Goal: Transaction & Acquisition: Purchase product/service

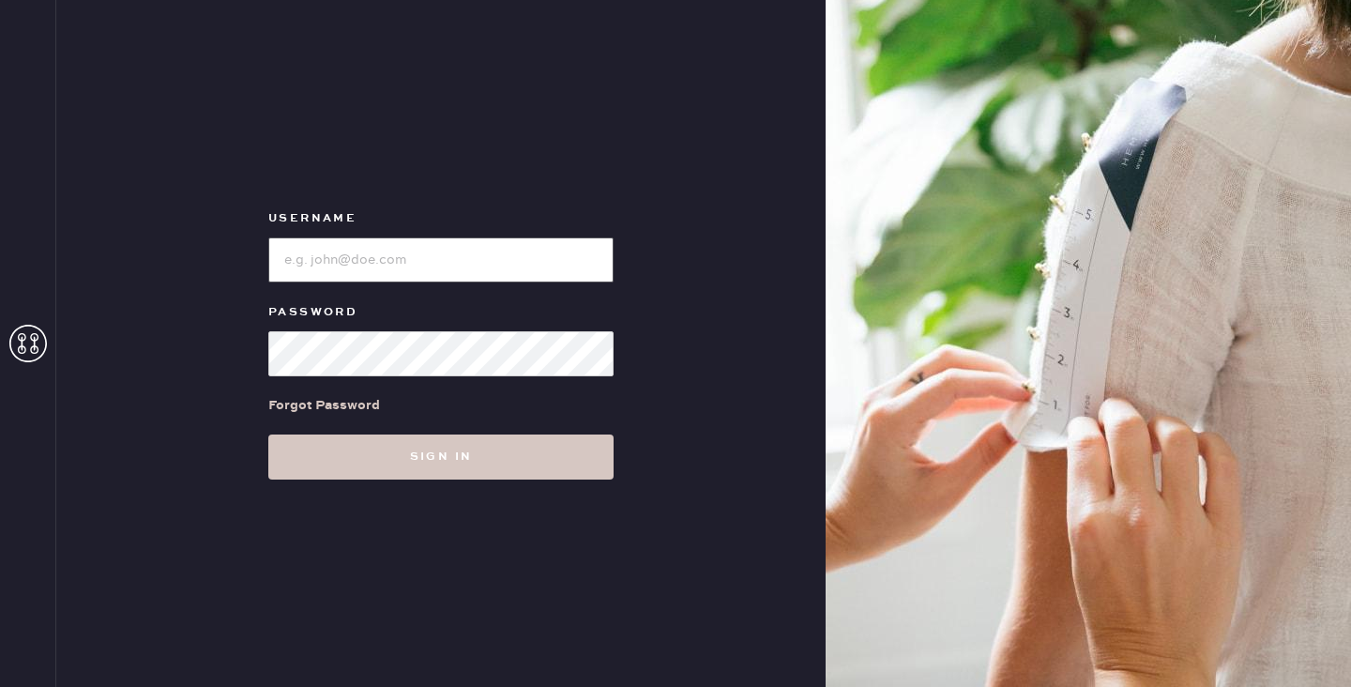
type input "reformationportland"
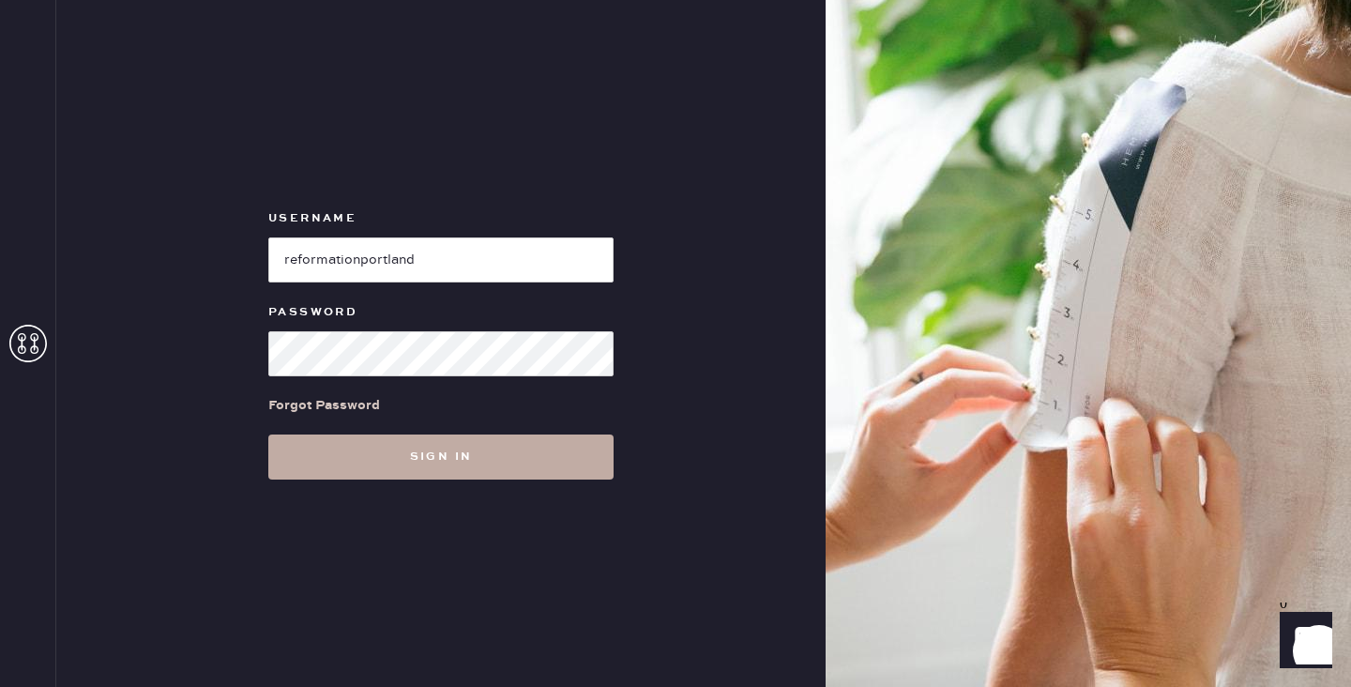
click at [473, 452] on button "Sign in" at bounding box center [440, 456] width 345 height 45
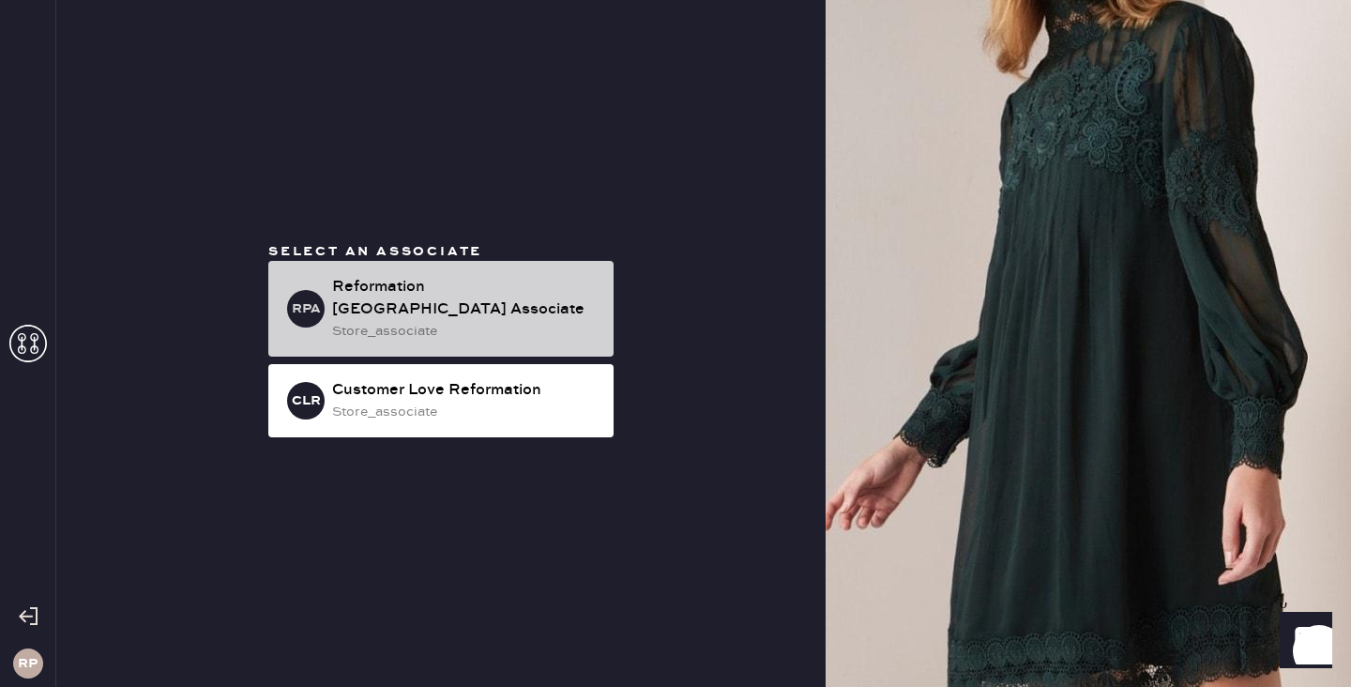
click at [567, 303] on div "Reformation [GEOGRAPHIC_DATA] Associate" at bounding box center [465, 298] width 266 height 45
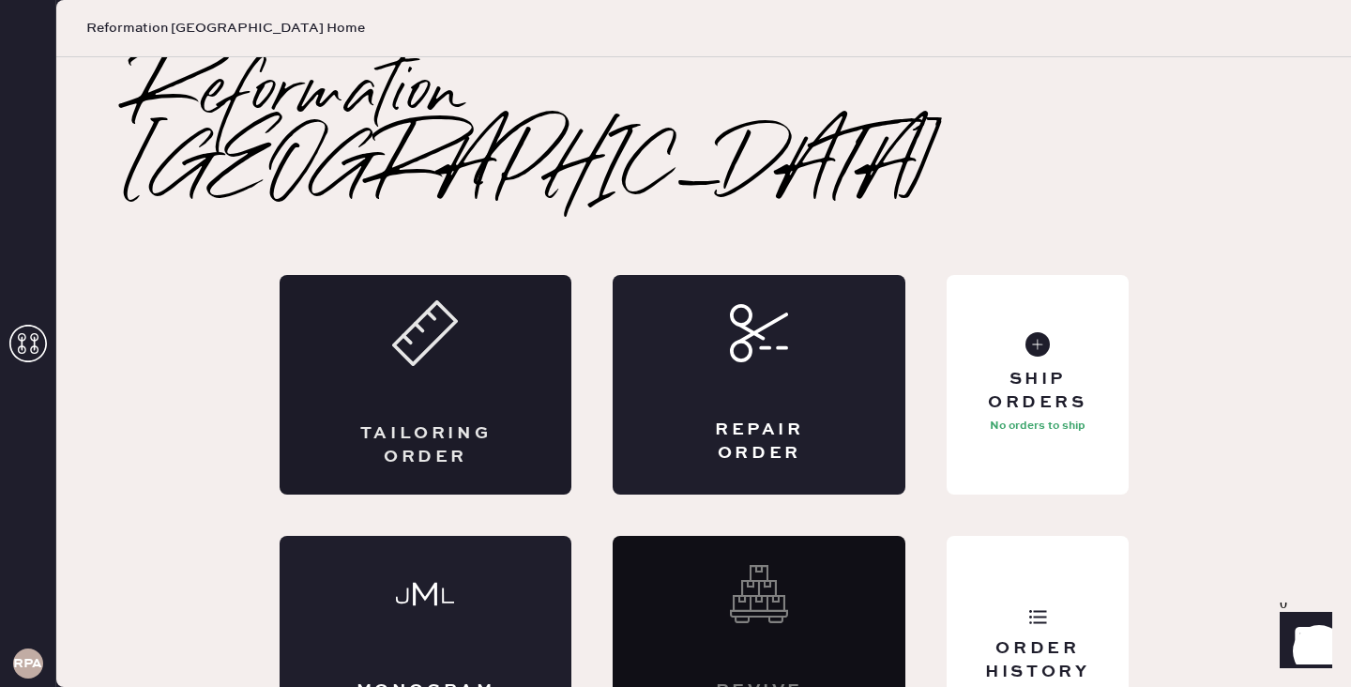
click at [445, 300] on icon at bounding box center [425, 333] width 66 height 66
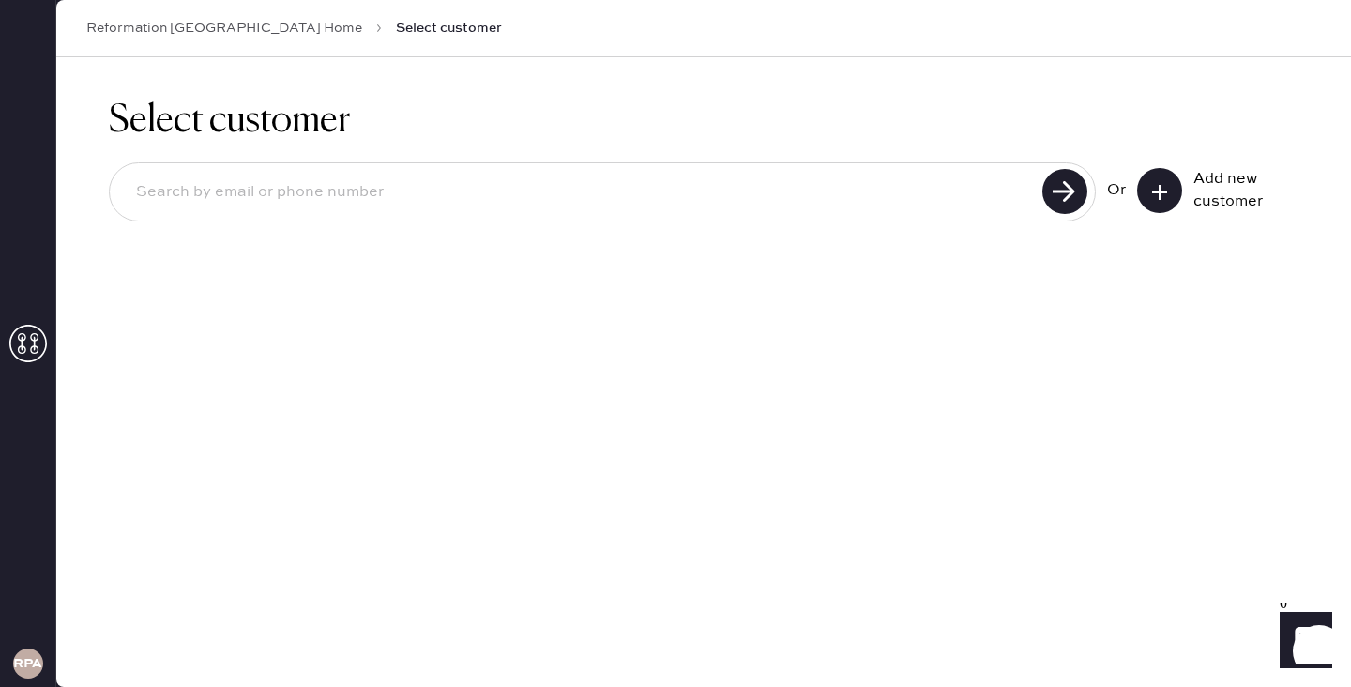
click at [577, 198] on input at bounding box center [578, 192] width 915 height 43
click at [466, 175] on input at bounding box center [578, 192] width 915 height 43
paste input "[EMAIL_ADDRESS][DOMAIN_NAME]"
type input "[EMAIL_ADDRESS][DOMAIN_NAME]"
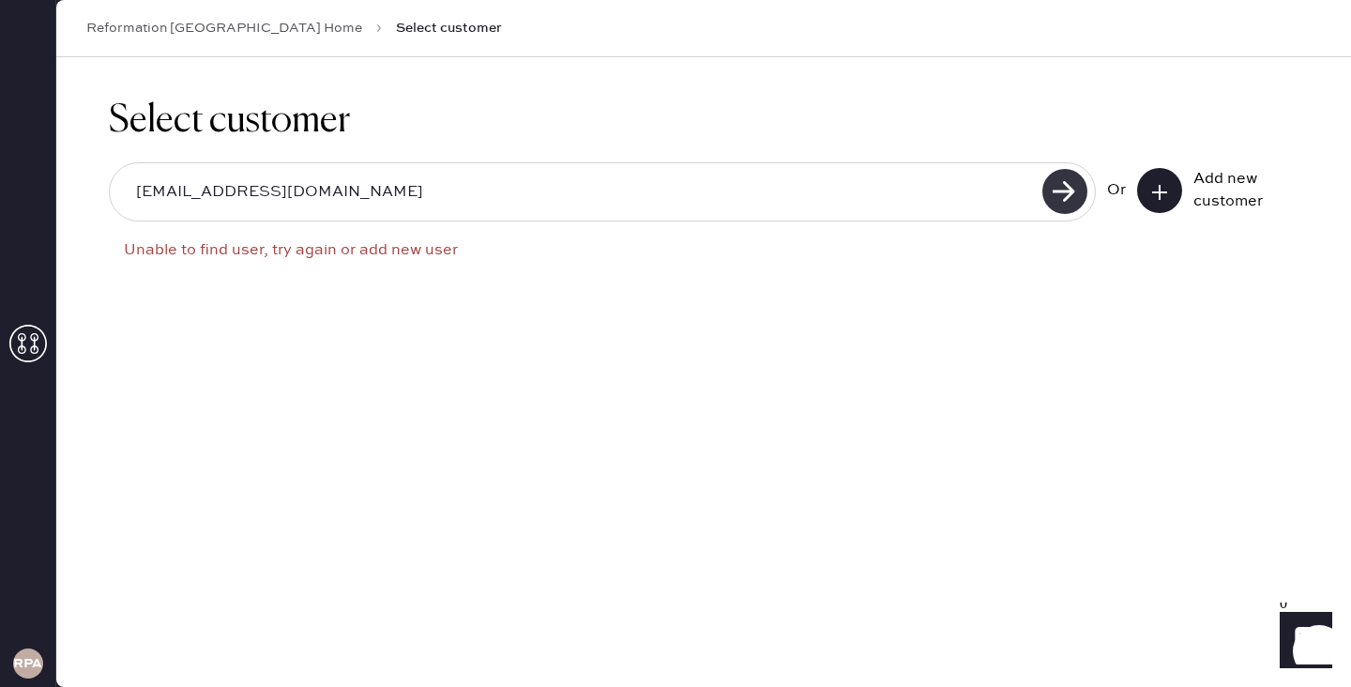
click at [1068, 178] on use at bounding box center [1064, 191] width 45 height 45
click at [1156, 192] on icon at bounding box center [1159, 192] width 19 height 19
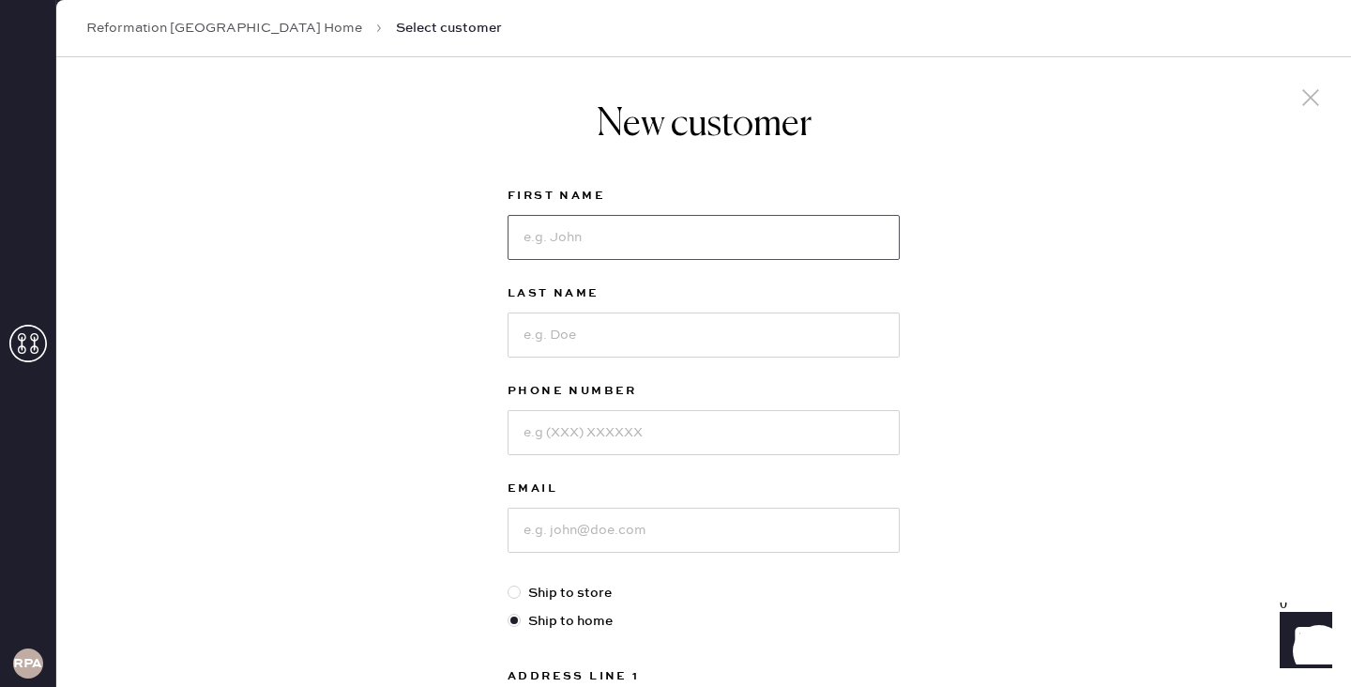
click at [622, 246] on input at bounding box center [703, 237] width 392 height 45
type input "[PERSON_NAME]"
click at [598, 351] on input at bounding box center [703, 334] width 392 height 45
type input "[PERSON_NAME]"
click at [638, 541] on input at bounding box center [703, 529] width 392 height 45
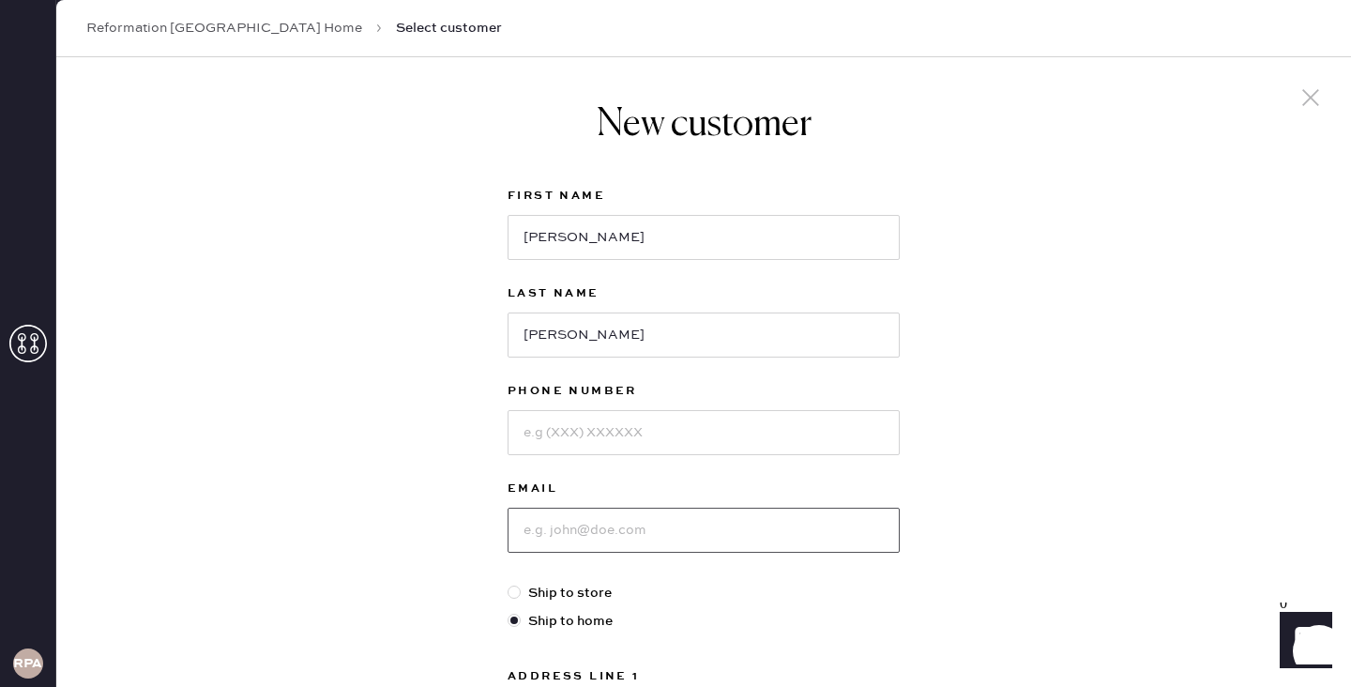
paste input "[EMAIL_ADDRESS][DOMAIN_NAME]"
type input "[EMAIL_ADDRESS][DOMAIN_NAME]"
click at [634, 423] on input at bounding box center [703, 432] width 392 height 45
type input "v"
paste input "2026410215"
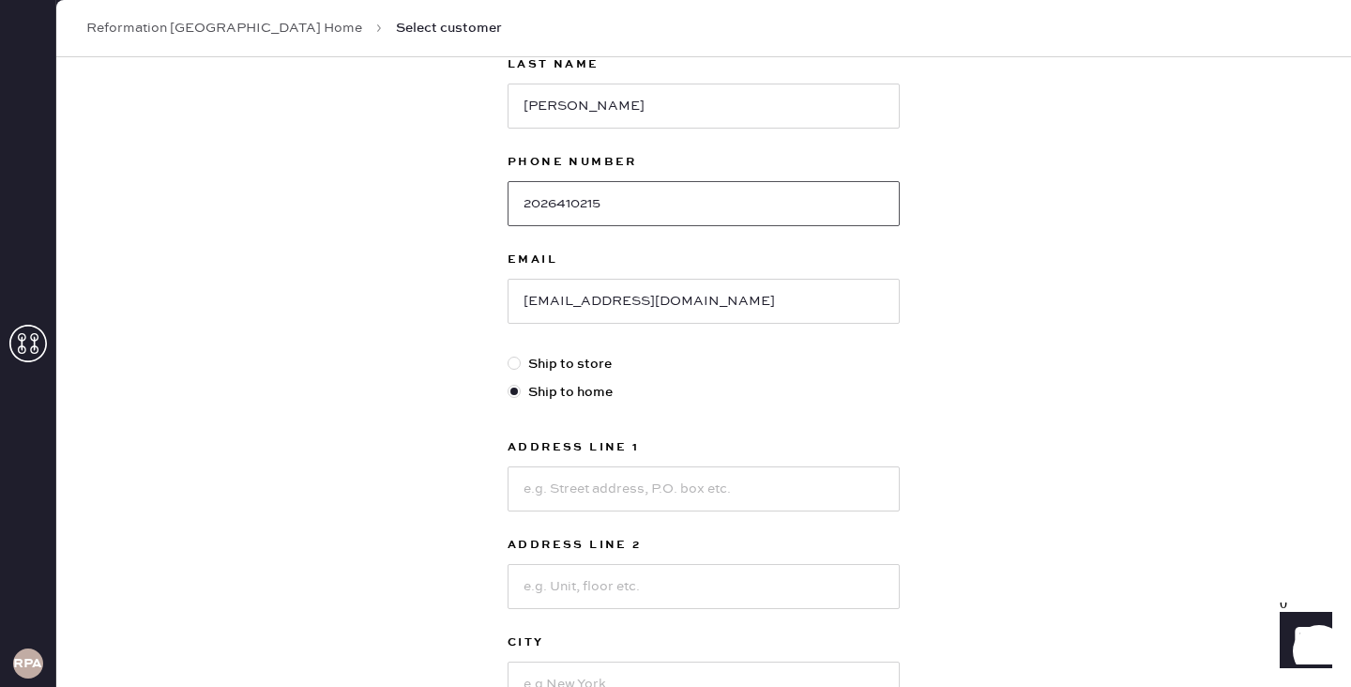
scroll to position [255, 0]
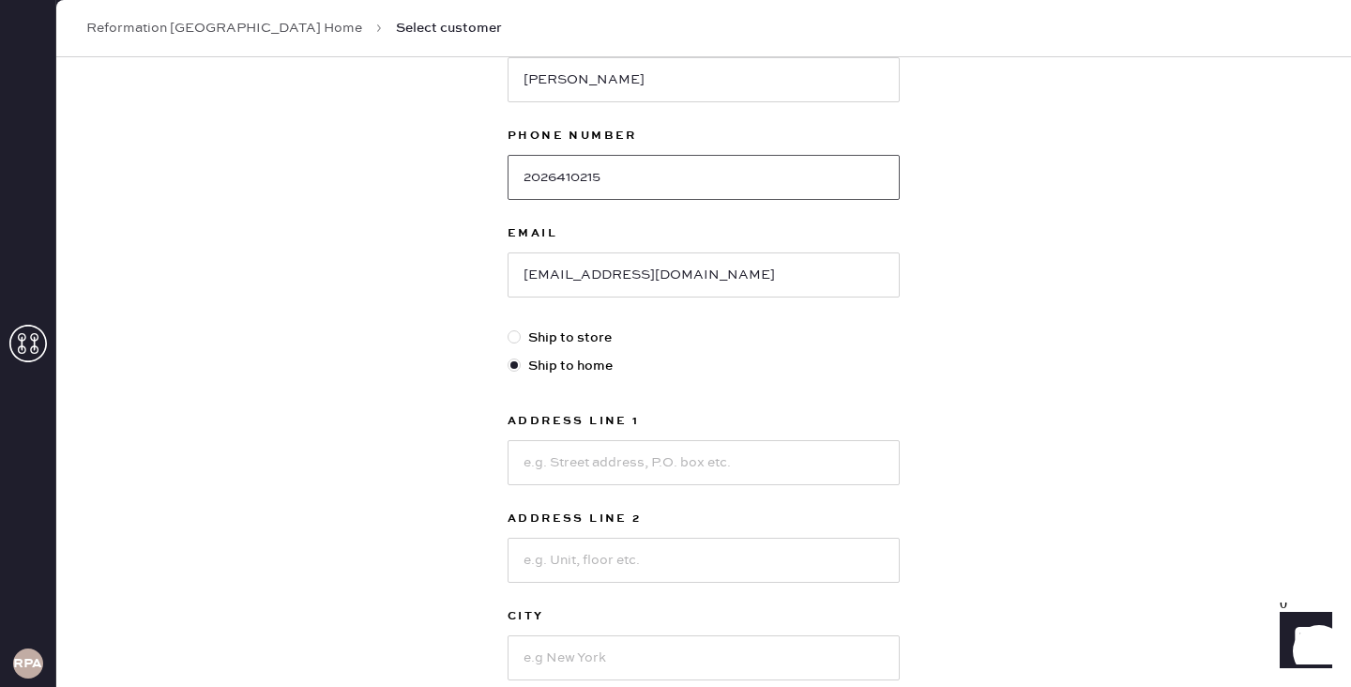
type input "2026410215"
click at [783, 452] on input at bounding box center [703, 462] width 392 height 45
click at [1088, 407] on div "New customer First Name [PERSON_NAME] Last Name [PERSON_NAME] Phone Number [PHO…" at bounding box center [703, 383] width 1294 height 1163
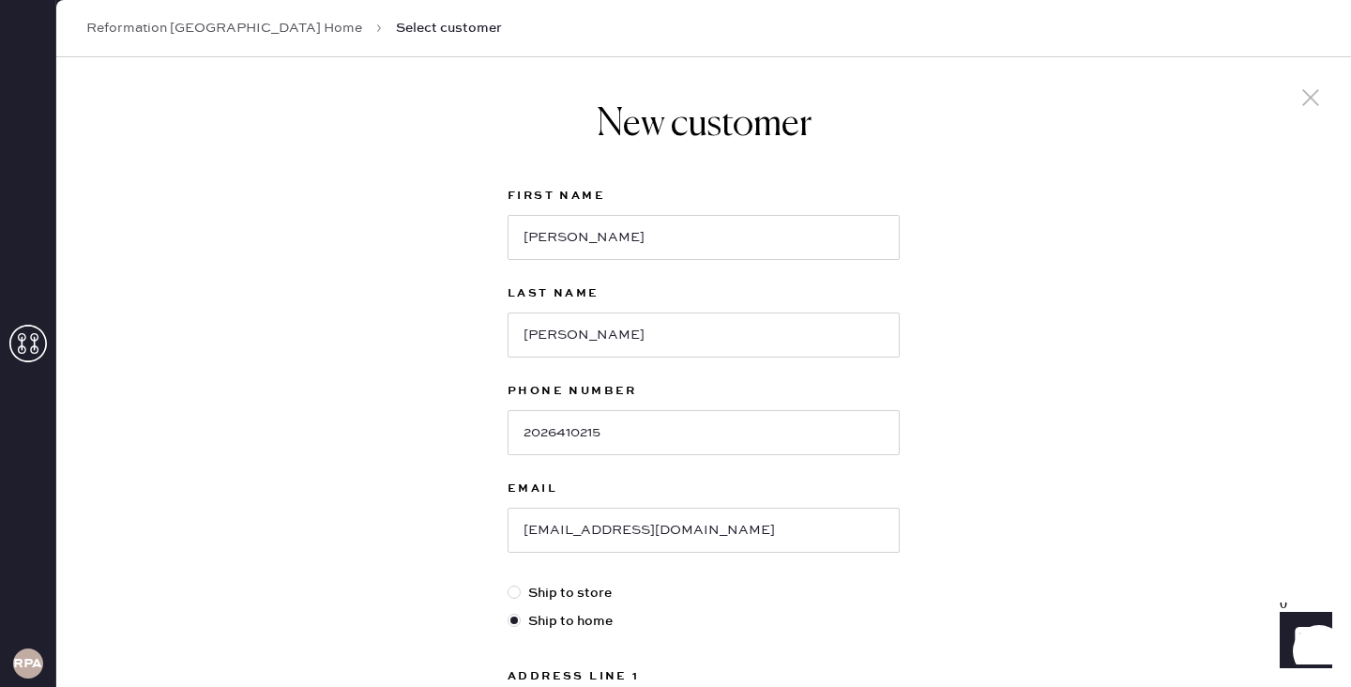
scroll to position [407, 0]
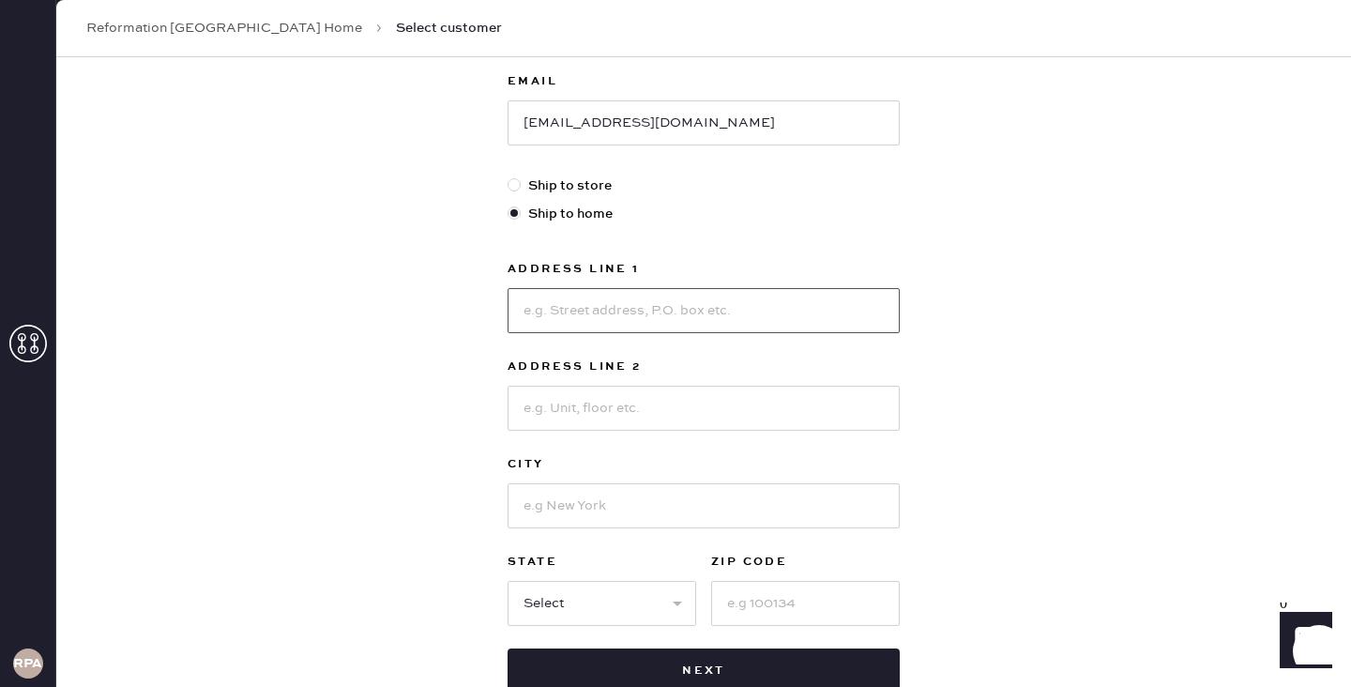
click at [588, 329] on input at bounding box center [703, 310] width 392 height 45
paste input "[STREET_ADDRESS]"
type input "[STREET_ADDRESS]"
click at [642, 400] on input at bounding box center [703, 407] width 392 height 45
click at [901, 319] on div "New customer First Name [PERSON_NAME] Last Name [PERSON_NAME] Phone Number [PHO…" at bounding box center [703, 194] width 422 height 1088
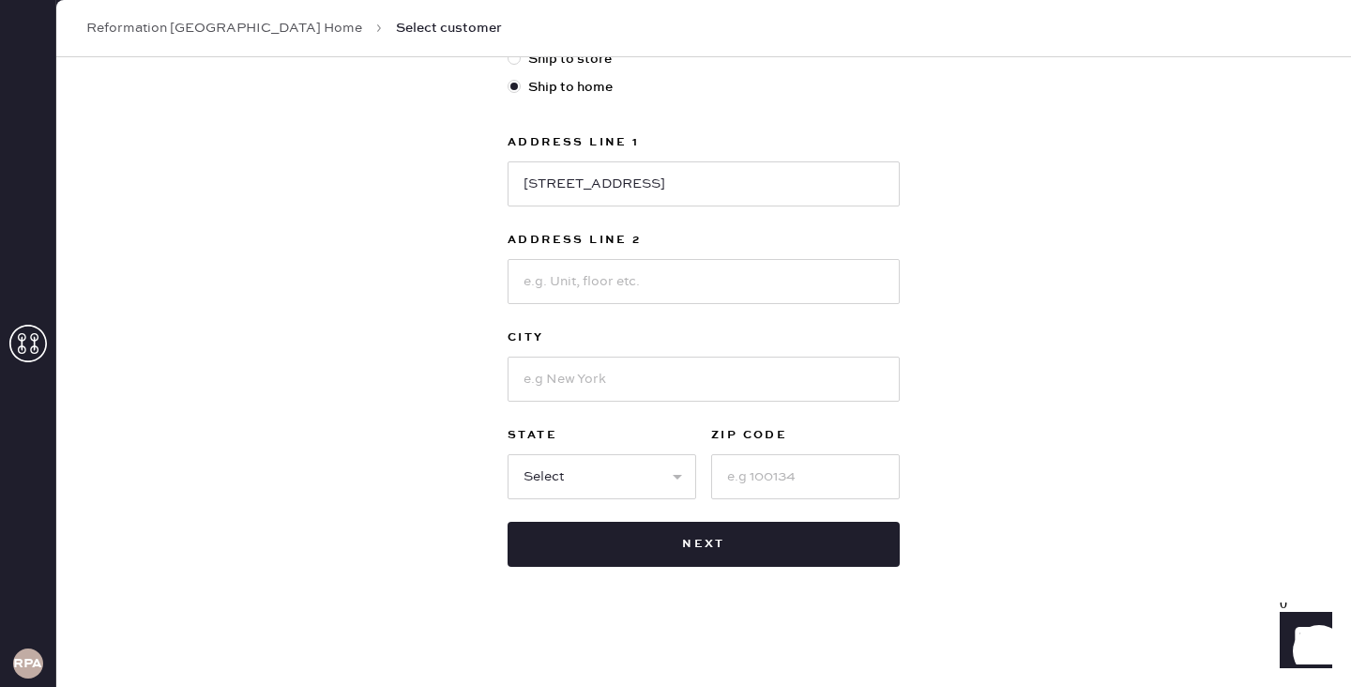
scroll to position [531, 0]
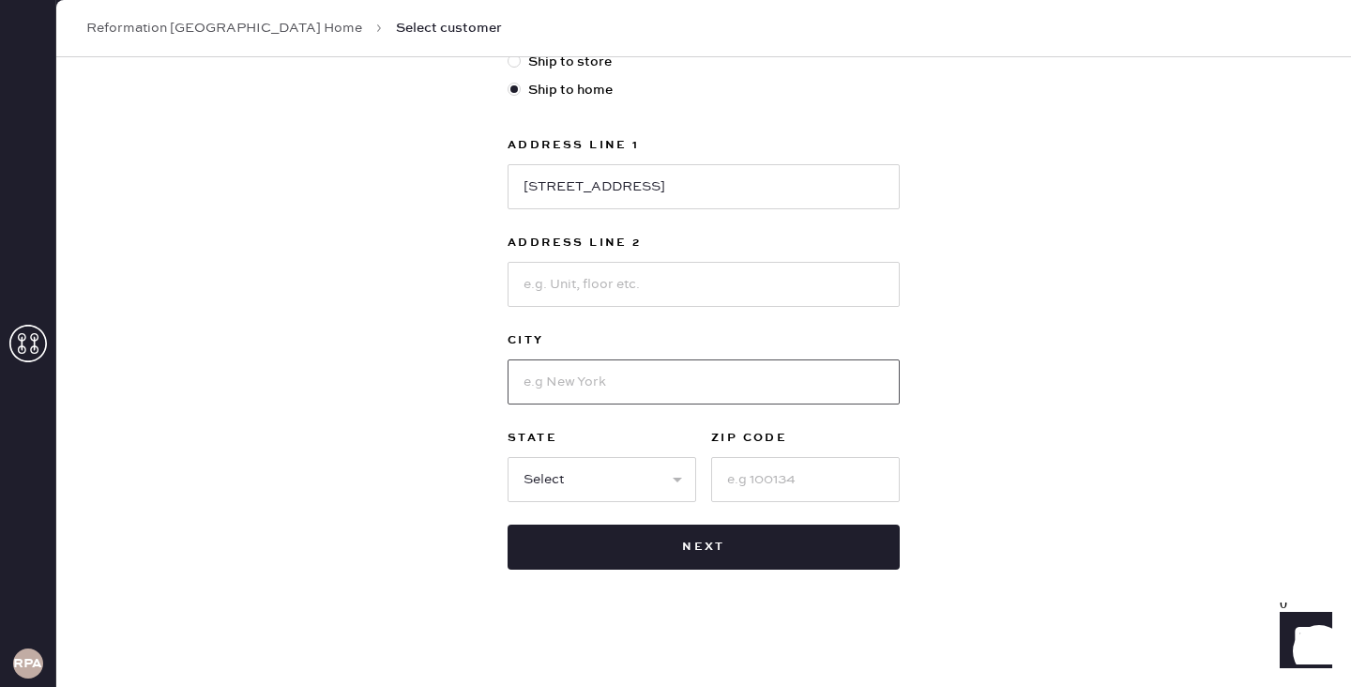
click at [702, 380] on input at bounding box center [703, 381] width 392 height 45
type input "[GEOGRAPHIC_DATA]"
click at [521, 478] on select "Select AK AL AR AZ CA CO CT [GEOGRAPHIC_DATA] DE FL [GEOGRAPHIC_DATA] HI [GEOGR…" at bounding box center [601, 479] width 189 height 45
select select "OR"
click at [507, 457] on select "Select AK AL AR AZ CA CO CT [GEOGRAPHIC_DATA] DE FL [GEOGRAPHIC_DATA] HI [GEOGR…" at bounding box center [601, 479] width 189 height 45
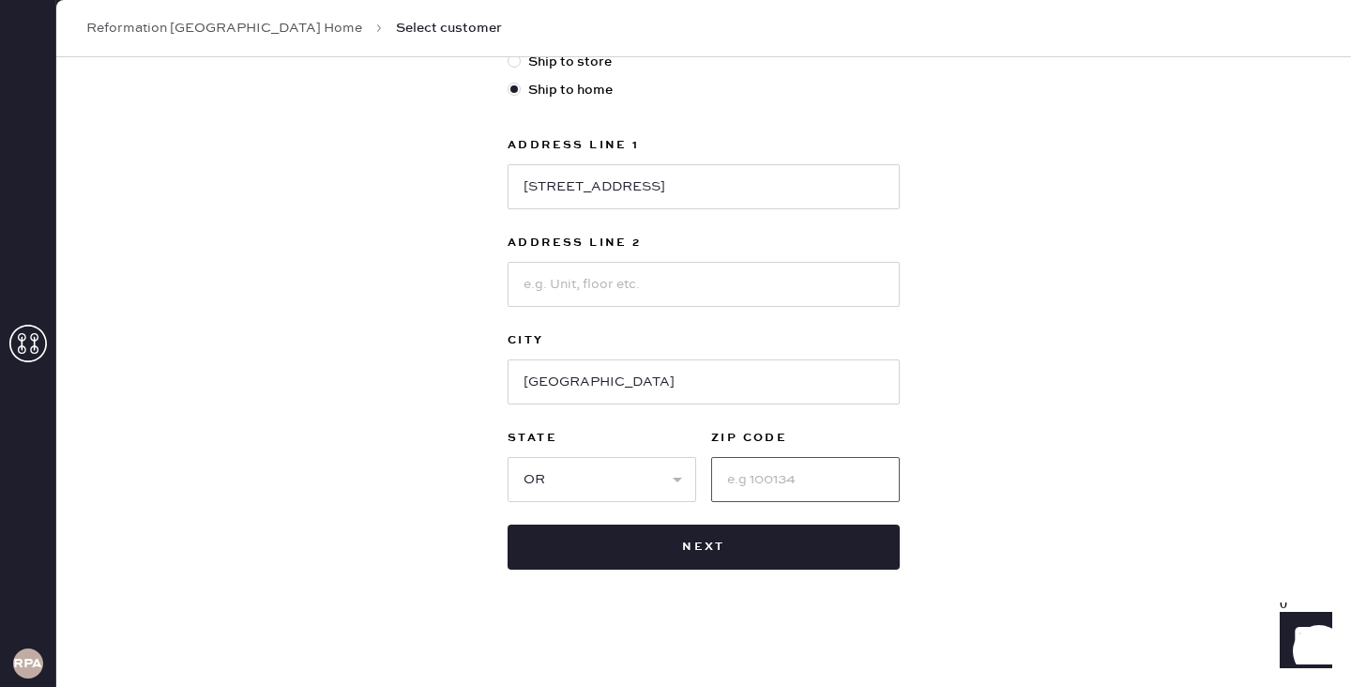
click at [767, 489] on input at bounding box center [805, 479] width 189 height 45
paste input "97213"
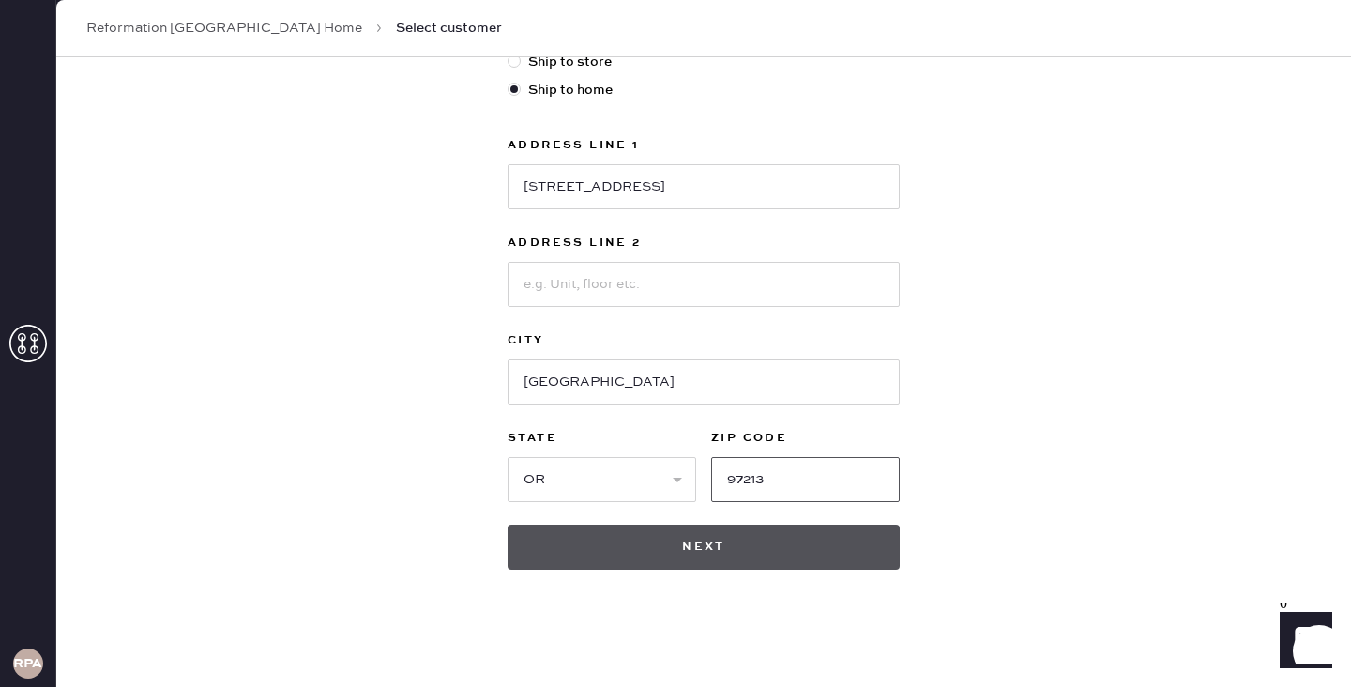
type input "97213"
click at [794, 540] on button "Next" at bounding box center [703, 546] width 392 height 45
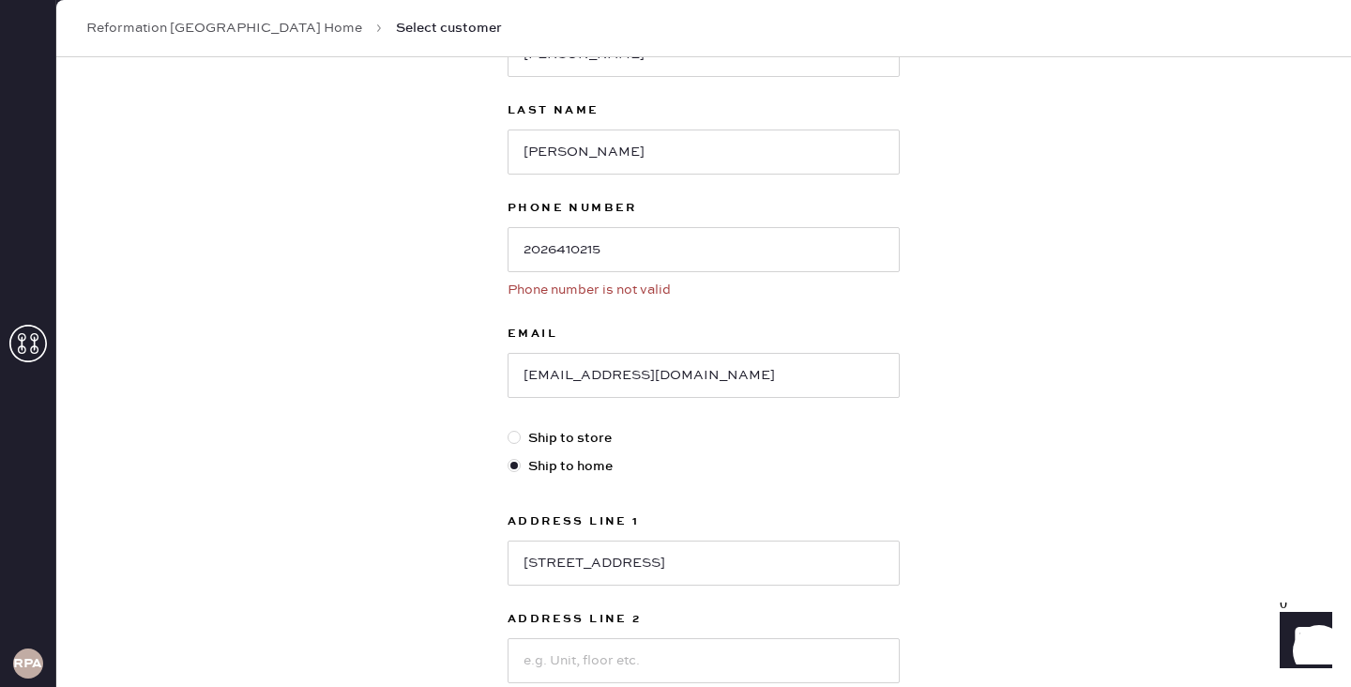
scroll to position [0, 0]
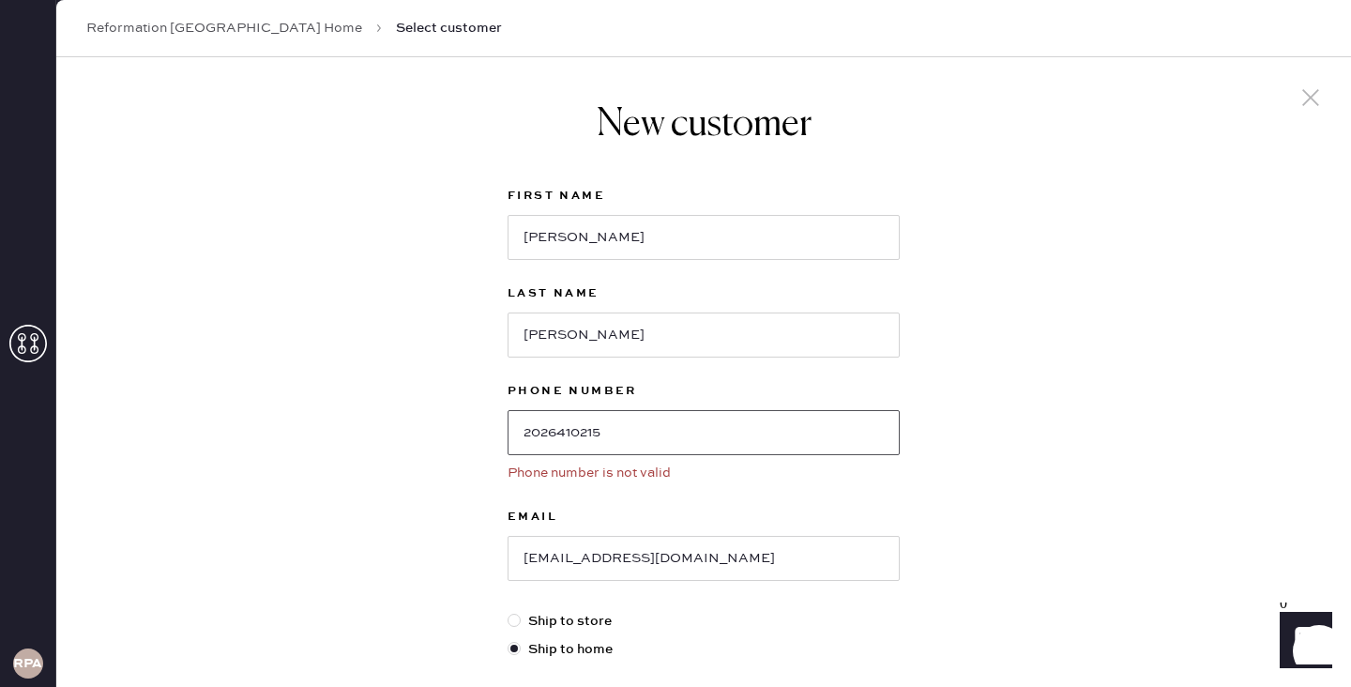
click at [656, 436] on input "2026410215" at bounding box center [703, 432] width 392 height 45
drag, startPoint x: 642, startPoint y: 434, endPoint x: 336, endPoint y: 431, distance: 305.8
click at [336, 432] on div "New customer First Name [PERSON_NAME] Last Name [PERSON_NAME] Phone Number [PHO…" at bounding box center [703, 652] width 1294 height 1191
type input "2026410215"
click at [980, 472] on div "New customer First Name [PERSON_NAME] Last Name [PERSON_NAME] Phone Number [PHO…" at bounding box center [703, 652] width 1294 height 1191
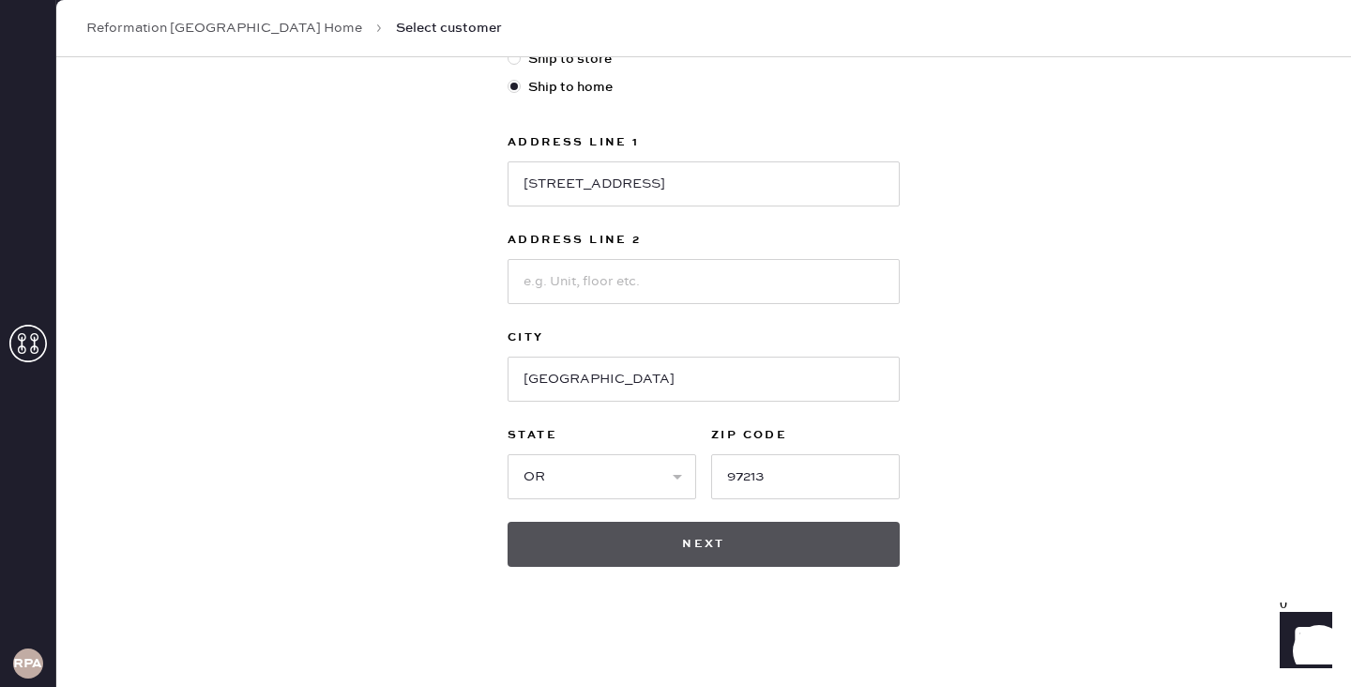
click at [776, 563] on button "Next" at bounding box center [703, 543] width 392 height 45
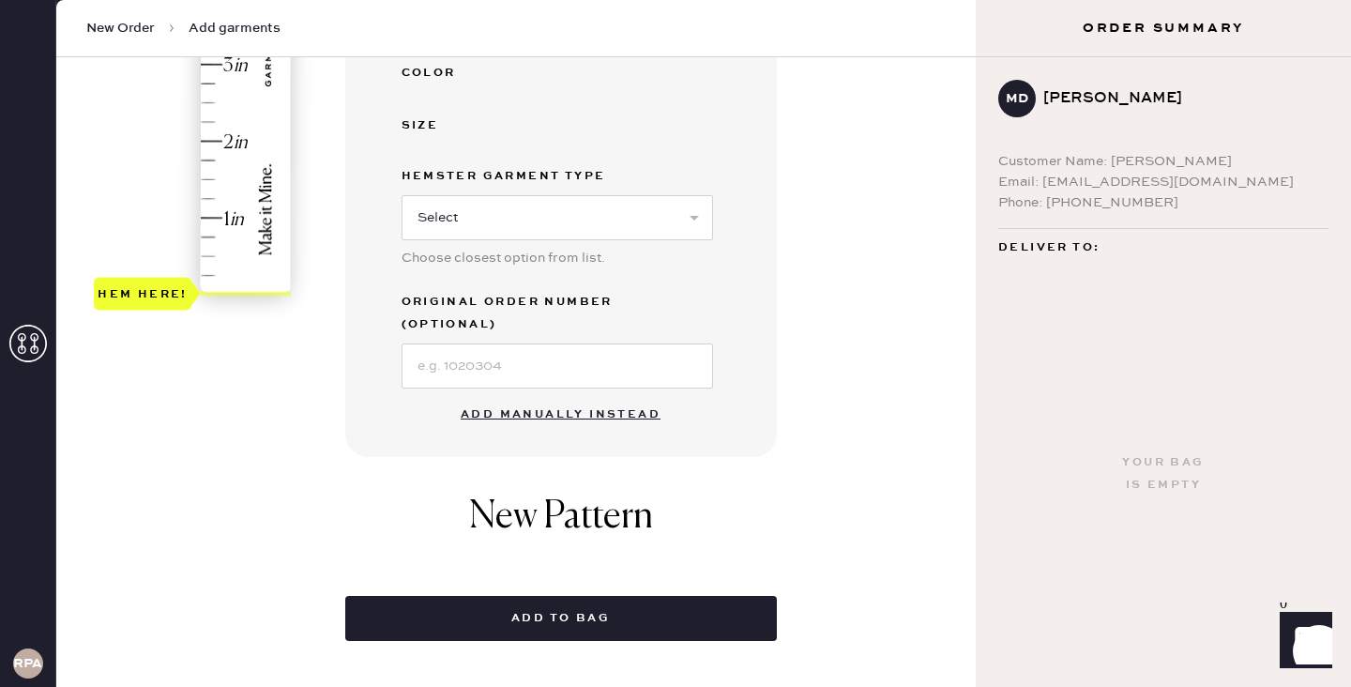
scroll to position [539, 0]
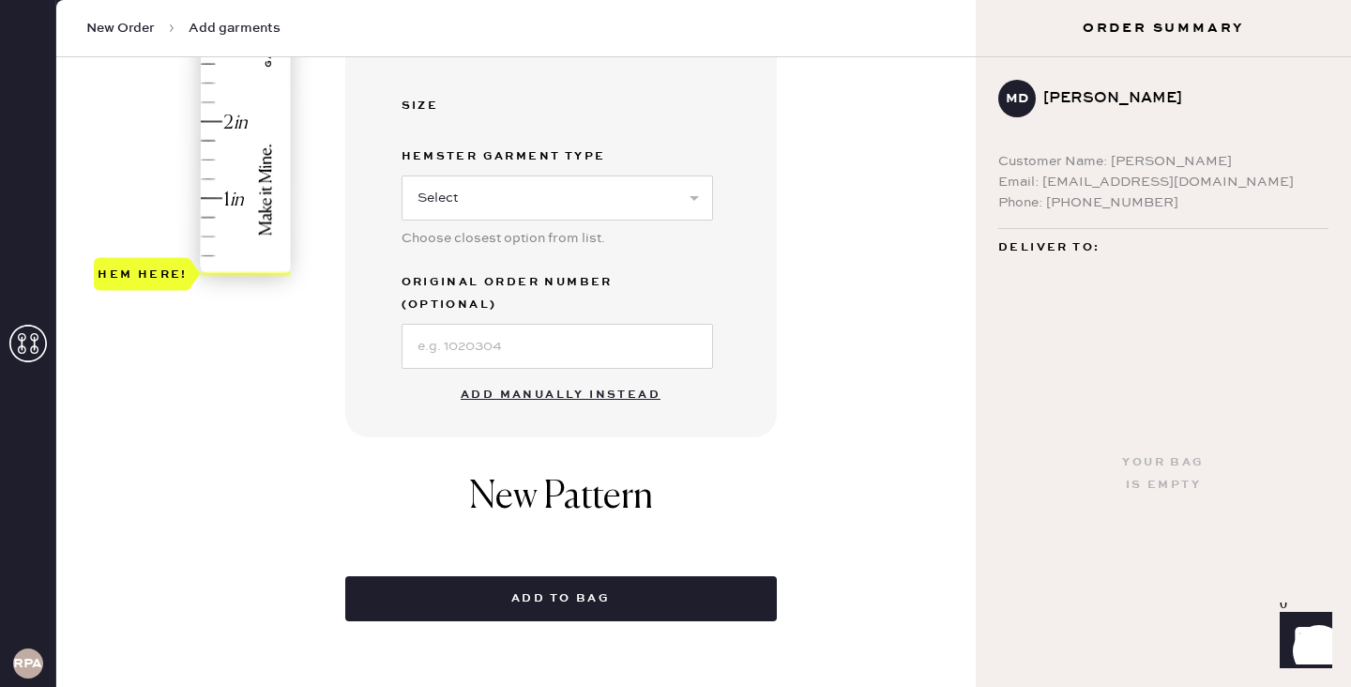
click at [561, 390] on button "Add manually instead" at bounding box center [560, 395] width 222 height 38
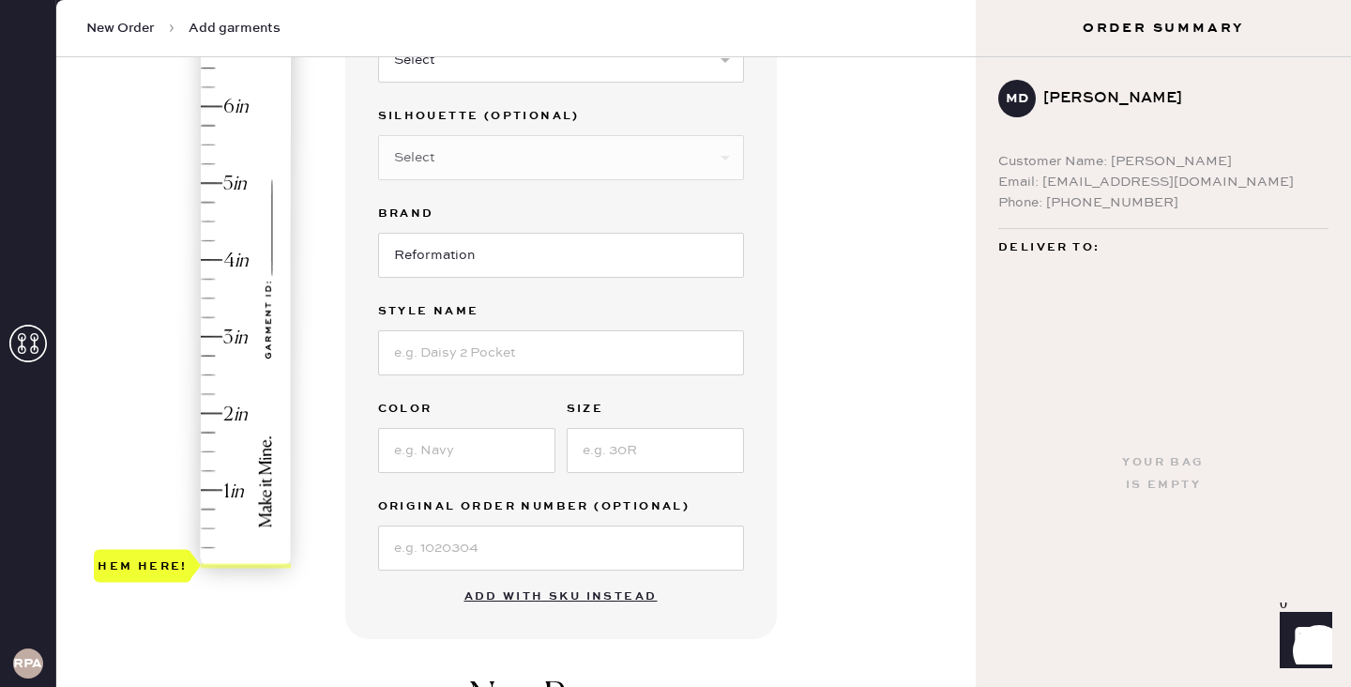
scroll to position [0, 0]
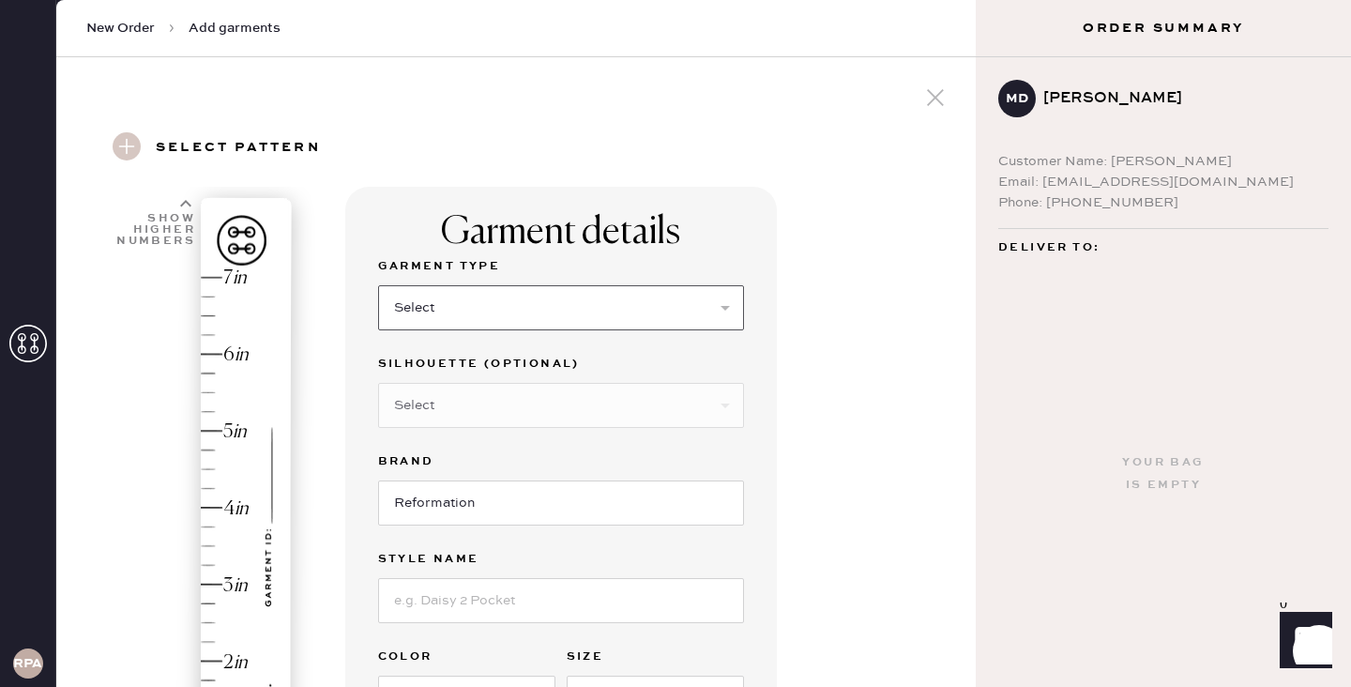
click at [555, 294] on select "Select Basic Skirt Jeans Leggings Pants Shorts Basic Sleeved Dress Basic Sleeve…" at bounding box center [561, 307] width 366 height 45
click at [378, 285] on select "Select Basic Skirt Jeans Leggings Pants Shorts Basic Sleeved Dress Basic Sleeve…" at bounding box center [561, 307] width 366 height 45
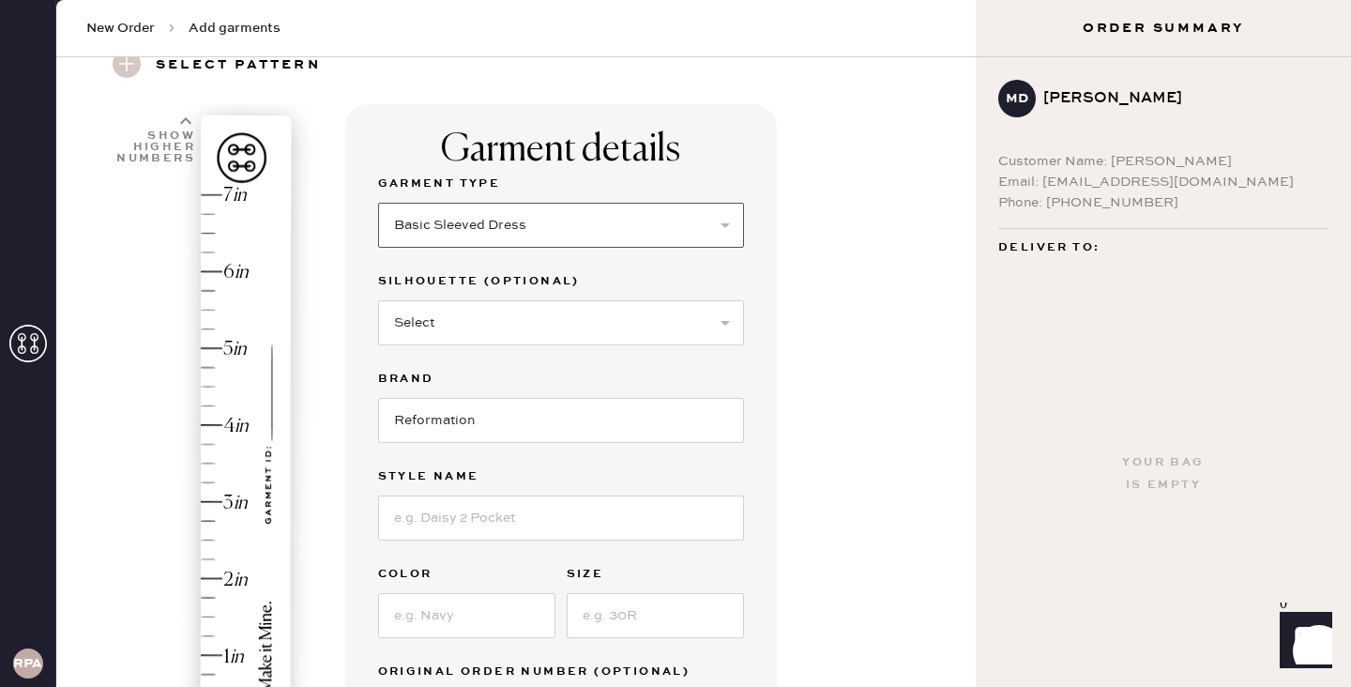
click at [651, 219] on select "Select Basic Skirt Jeans Leggings Pants Shorts Basic Sleeved Dress Basic Sleeve…" at bounding box center [561, 225] width 366 height 45
select select "14"
click at [378, 203] on select "Select Basic Skirt Jeans Leggings Pants Shorts Basic Sleeved Dress Basic Sleeve…" at bounding box center [561, 225] width 366 height 45
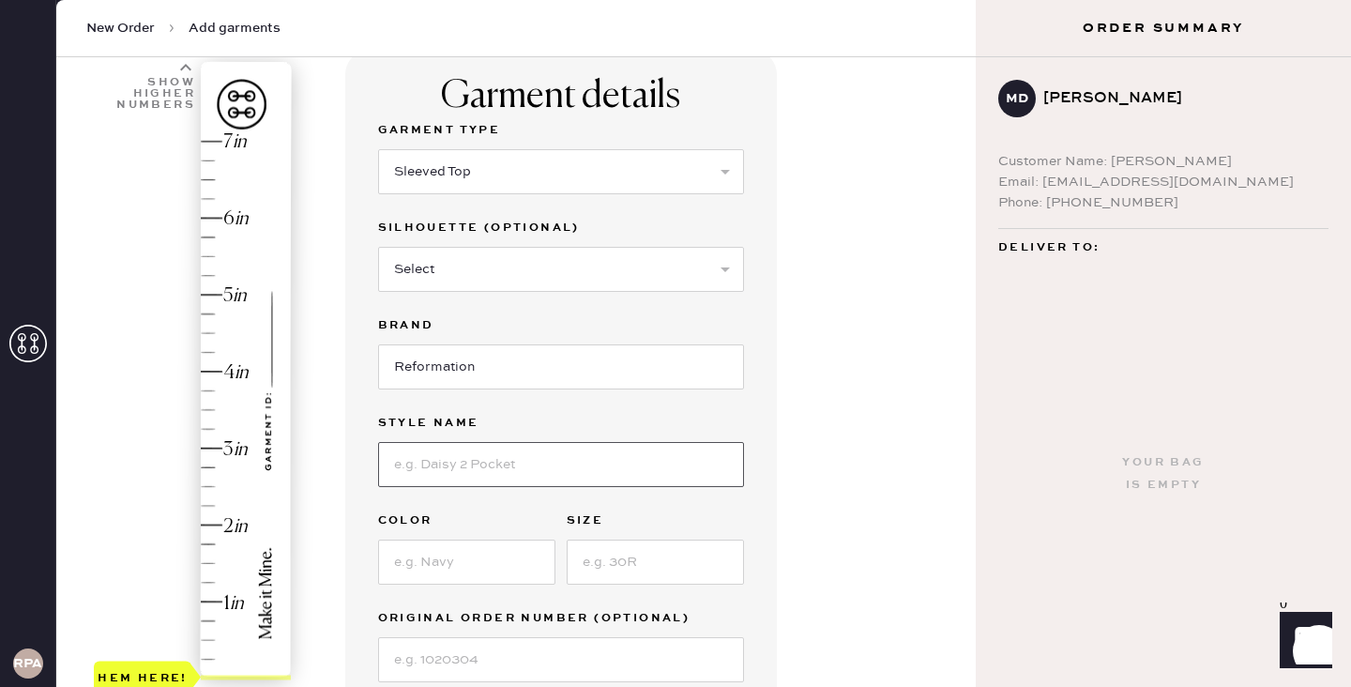
click at [538, 449] on input at bounding box center [561, 464] width 366 height 45
type input "[PERSON_NAME] Knit Top"
click at [994, 427] on div "Your bag is empty" at bounding box center [1162, 474] width 375 height 426
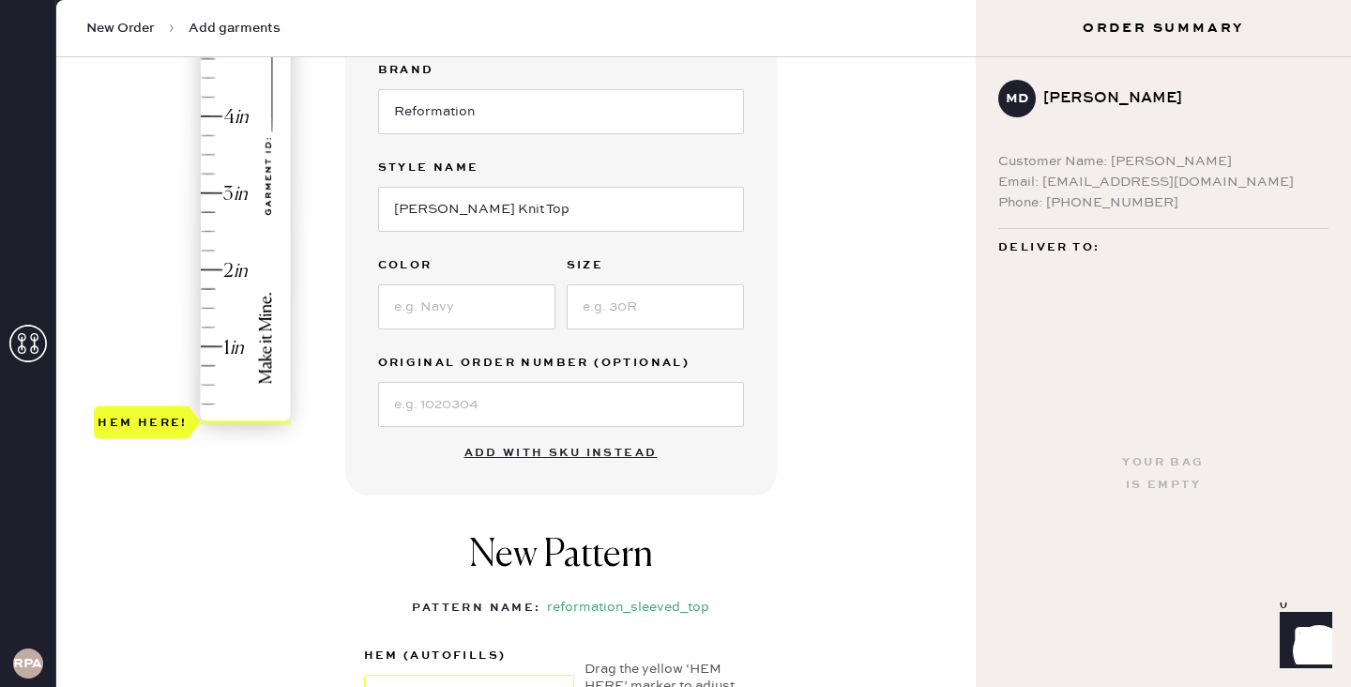
scroll to position [390, 0]
click at [445, 309] on input at bounding box center [466, 307] width 177 height 45
type input "Spearmint"
type input "M"
click at [760, 366] on div "Garment details Garment Type Select Basic Skirt Jeans Leggings Pants Shorts Bas…" at bounding box center [560, 146] width 431 height 700
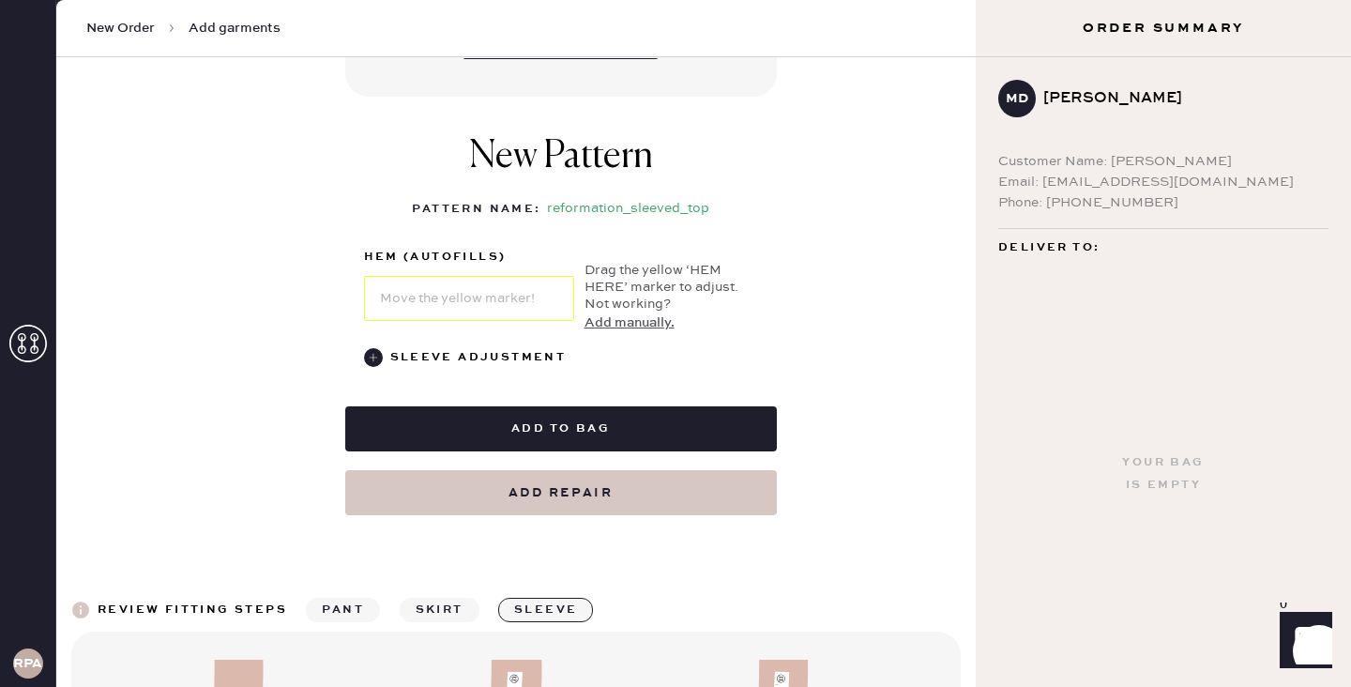
scroll to position [803, 0]
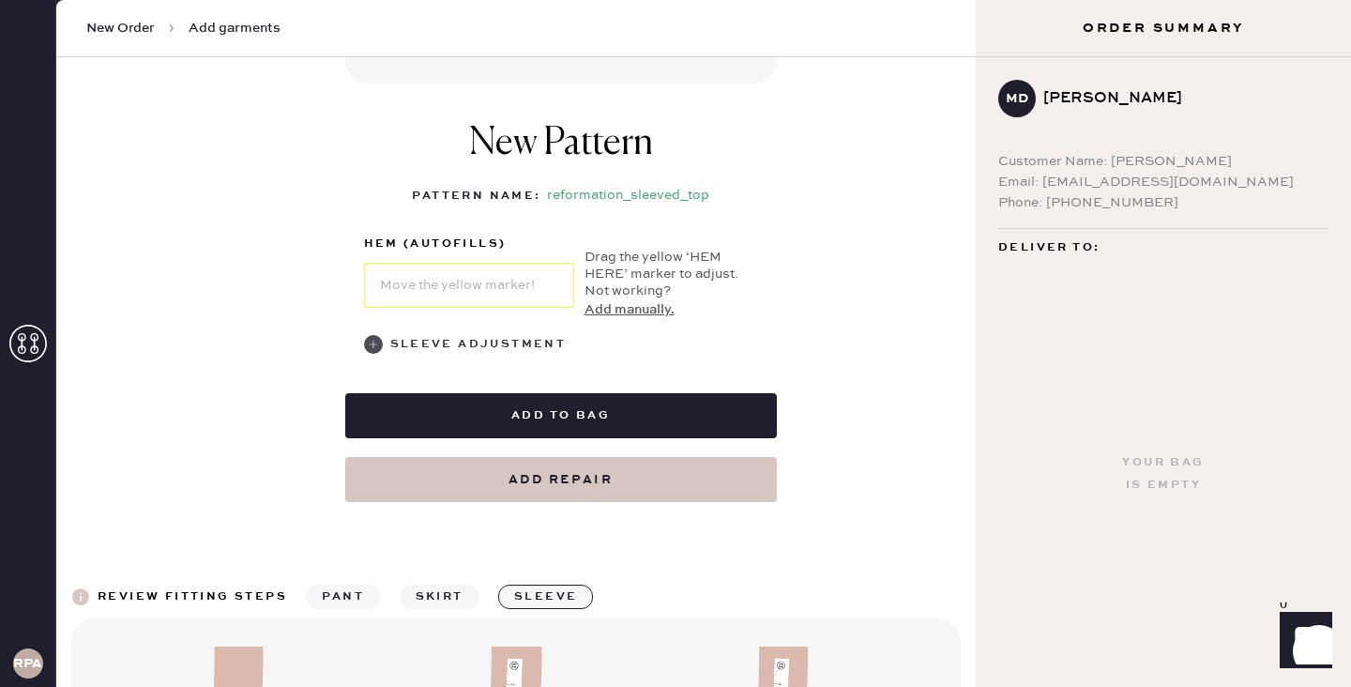
click at [376, 336] on use at bounding box center [373, 344] width 19 height 19
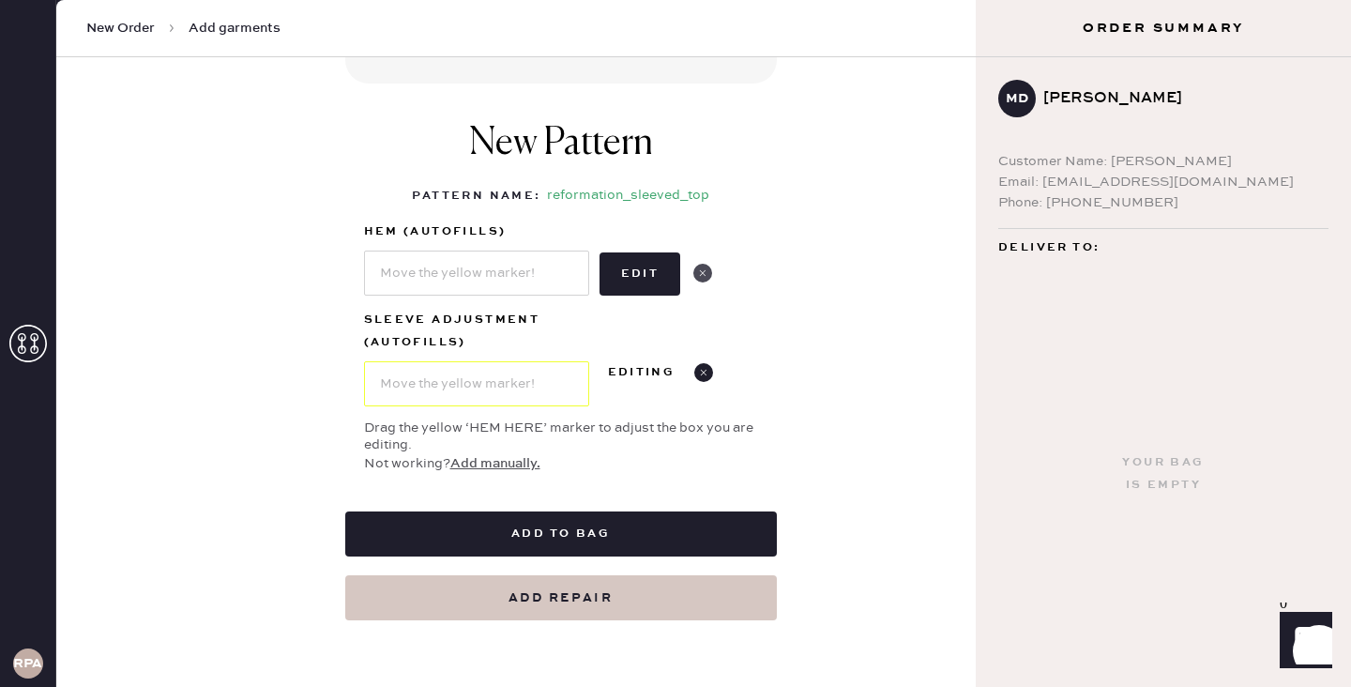
click at [709, 270] on use at bounding box center [702, 273] width 19 height 19
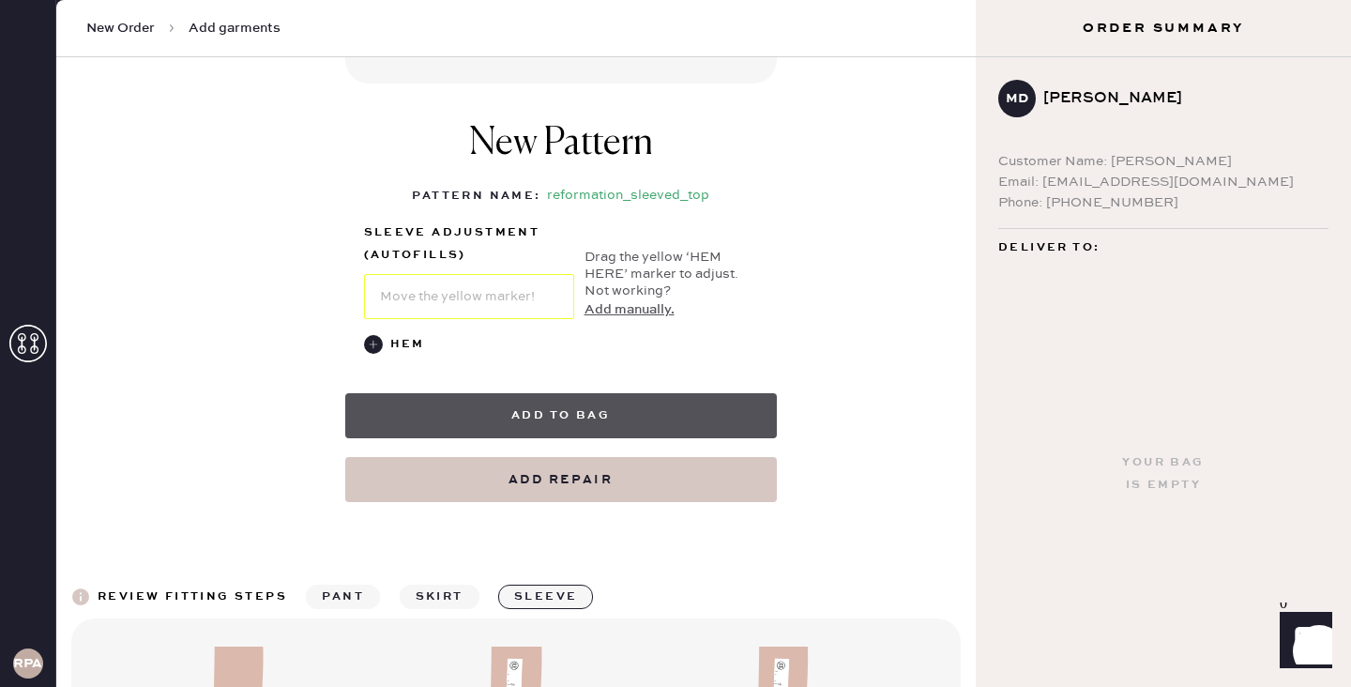
click at [678, 401] on button "Add to bag" at bounding box center [560, 415] width 431 height 45
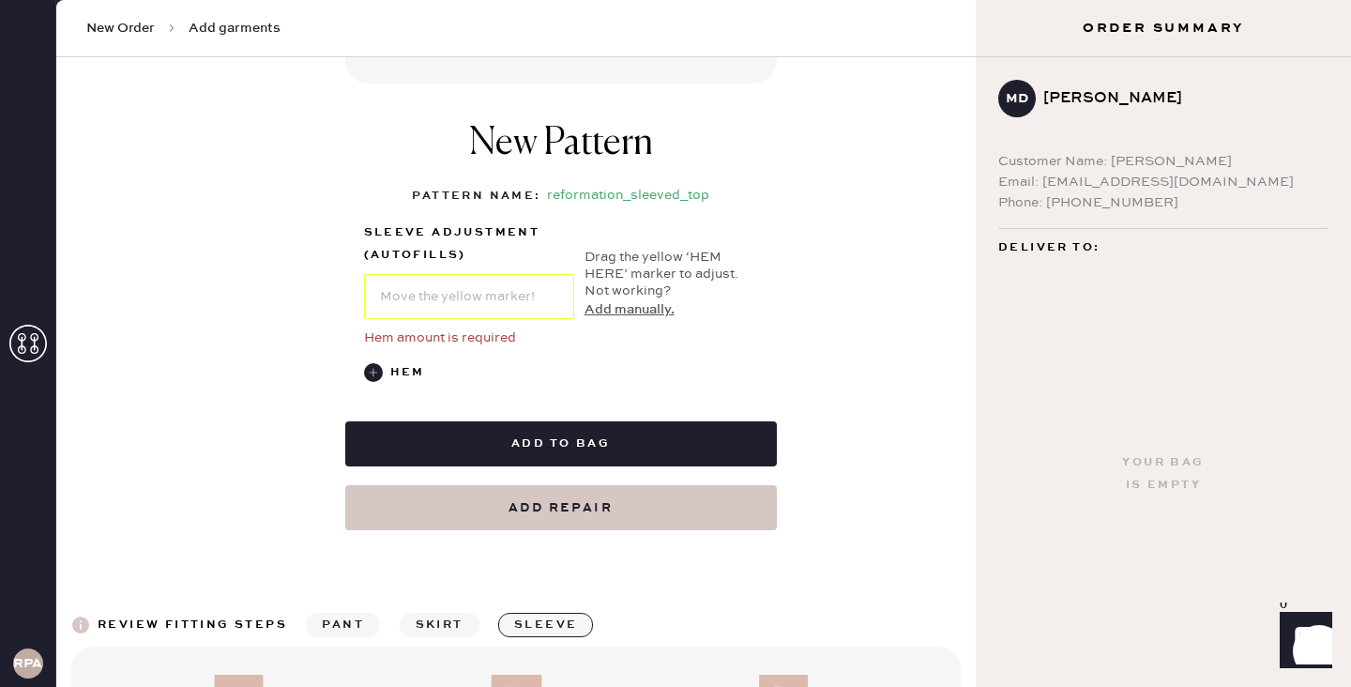
click at [437, 320] on div "Sleeve adjustment (autofills) Drag the yellow ‘HEM HERE’ marker to adjust. Not …" at bounding box center [561, 284] width 394 height 128
click at [371, 373] on use at bounding box center [373, 372] width 19 height 19
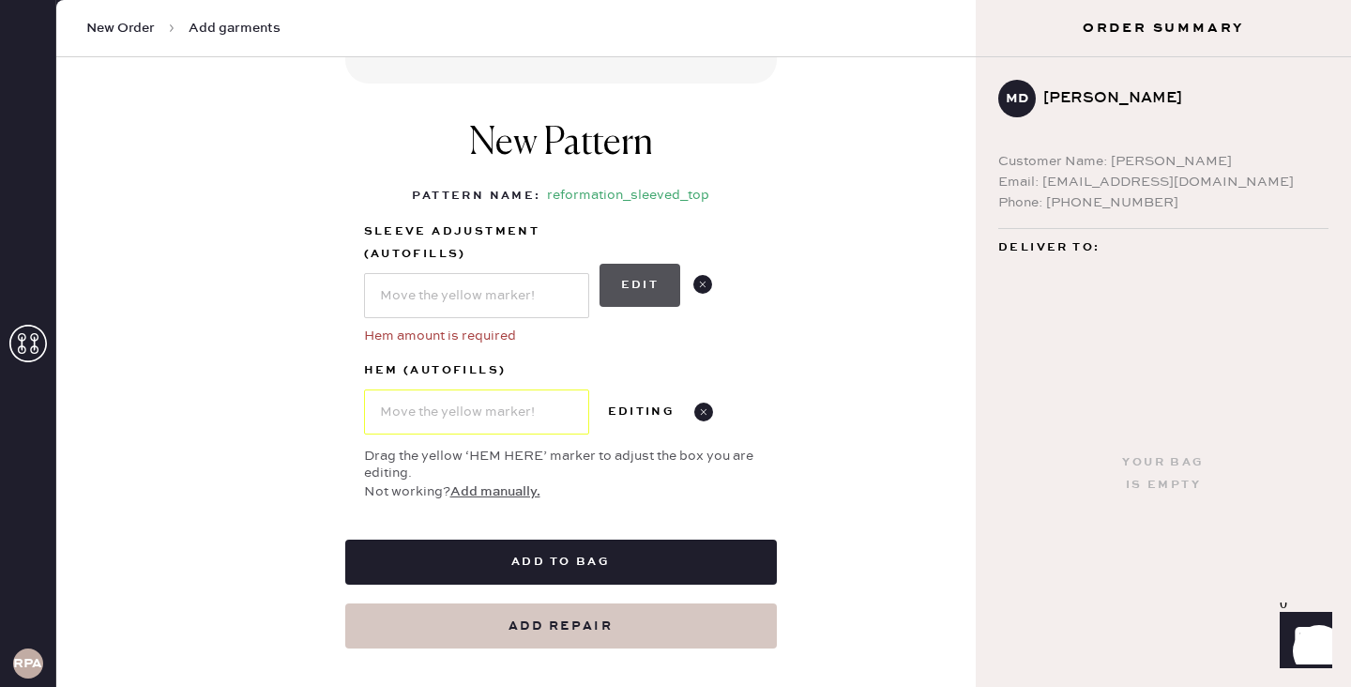
click at [654, 290] on button "Edit" at bounding box center [640, 285] width 82 height 43
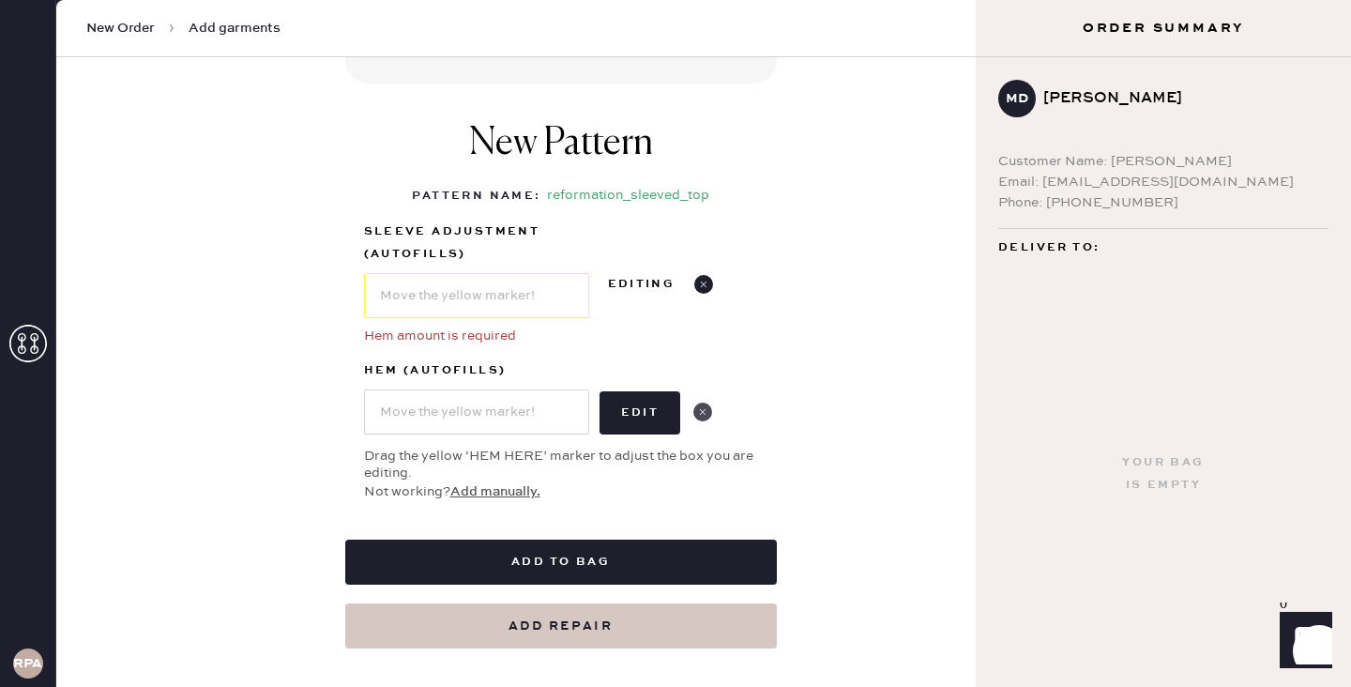
click at [705, 411] on use at bounding box center [702, 411] width 19 height 19
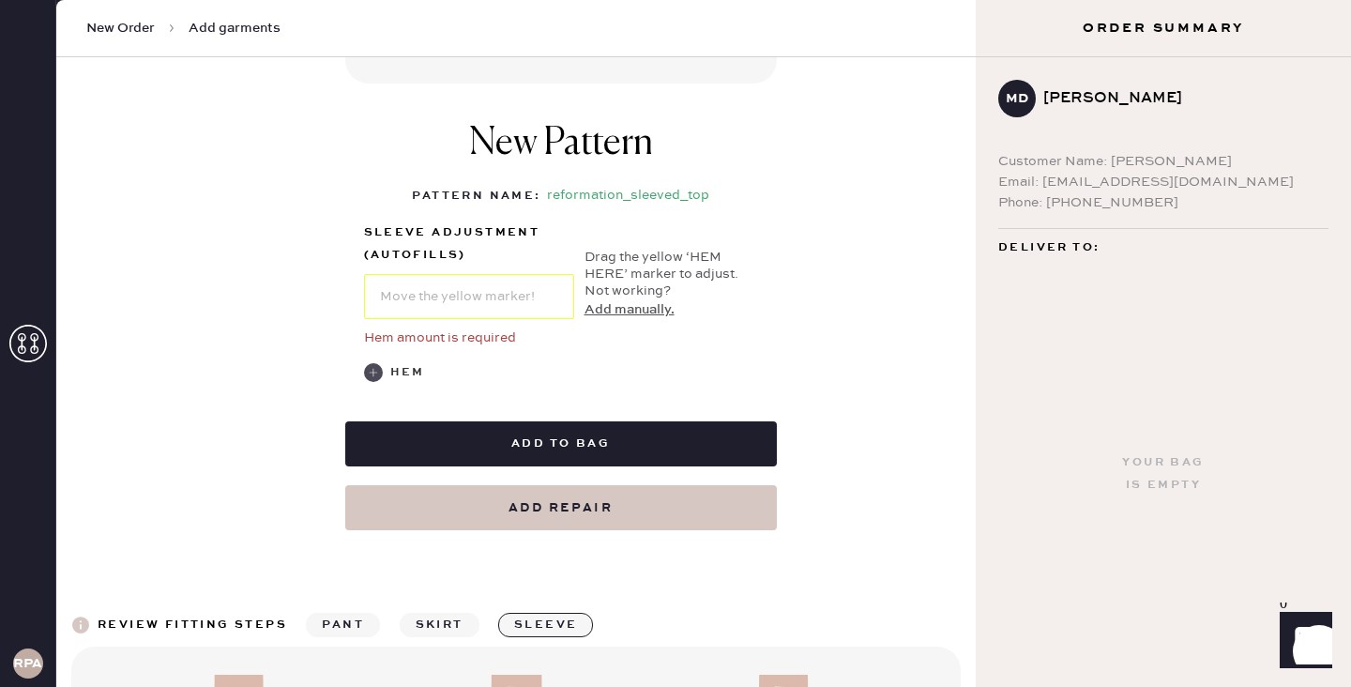
click at [367, 373] on use at bounding box center [373, 372] width 19 height 19
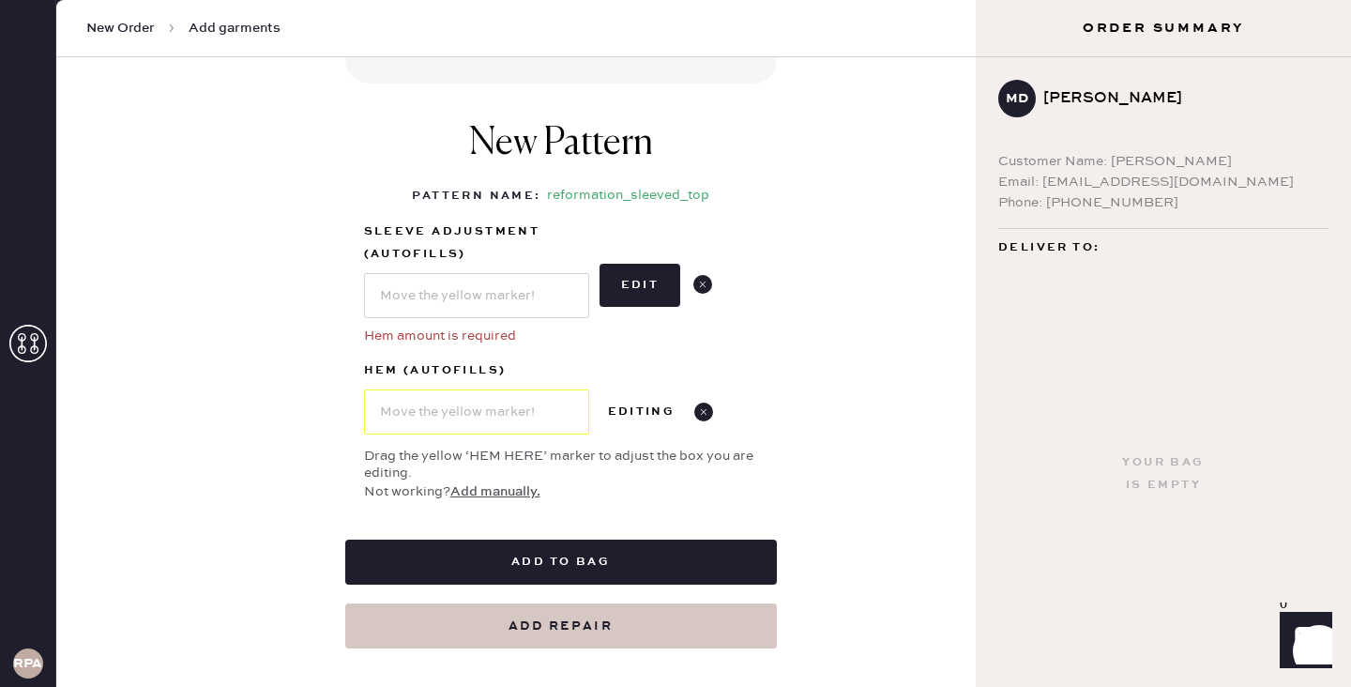
click at [517, 492] on button "Add manually." at bounding box center [495, 491] width 90 height 21
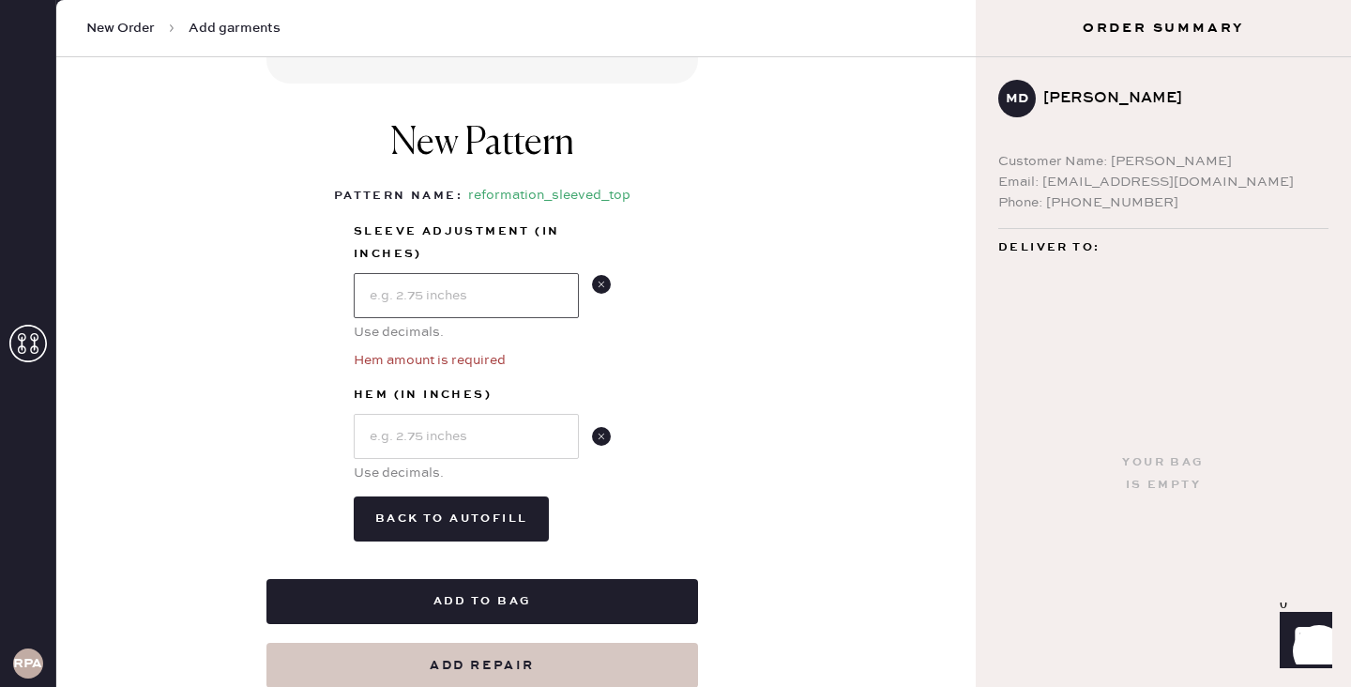
click at [468, 278] on input "text" at bounding box center [466, 295] width 225 height 45
type input "1"
click at [697, 371] on div "New Pattern Pattern Name : reformation_sleeved_top 1 in 2 in 3 in 4 in Show hig…" at bounding box center [481, 331] width 431 height 458
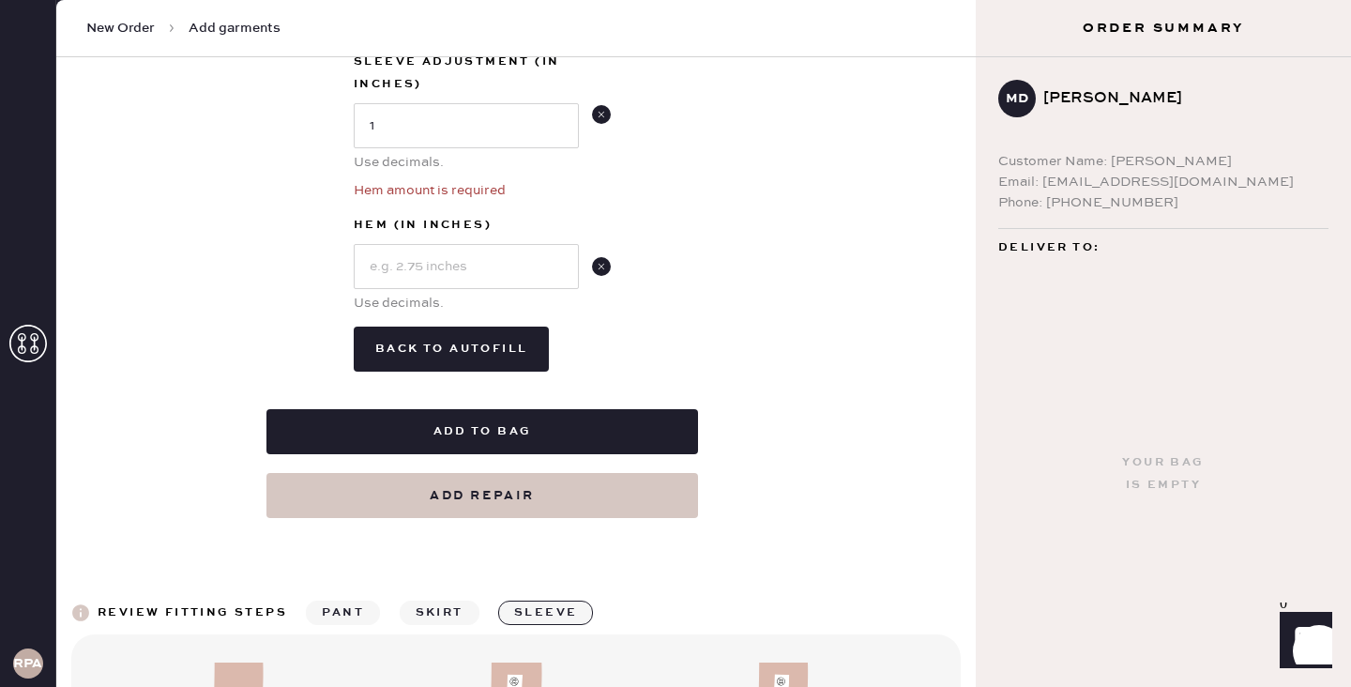
scroll to position [976, 0]
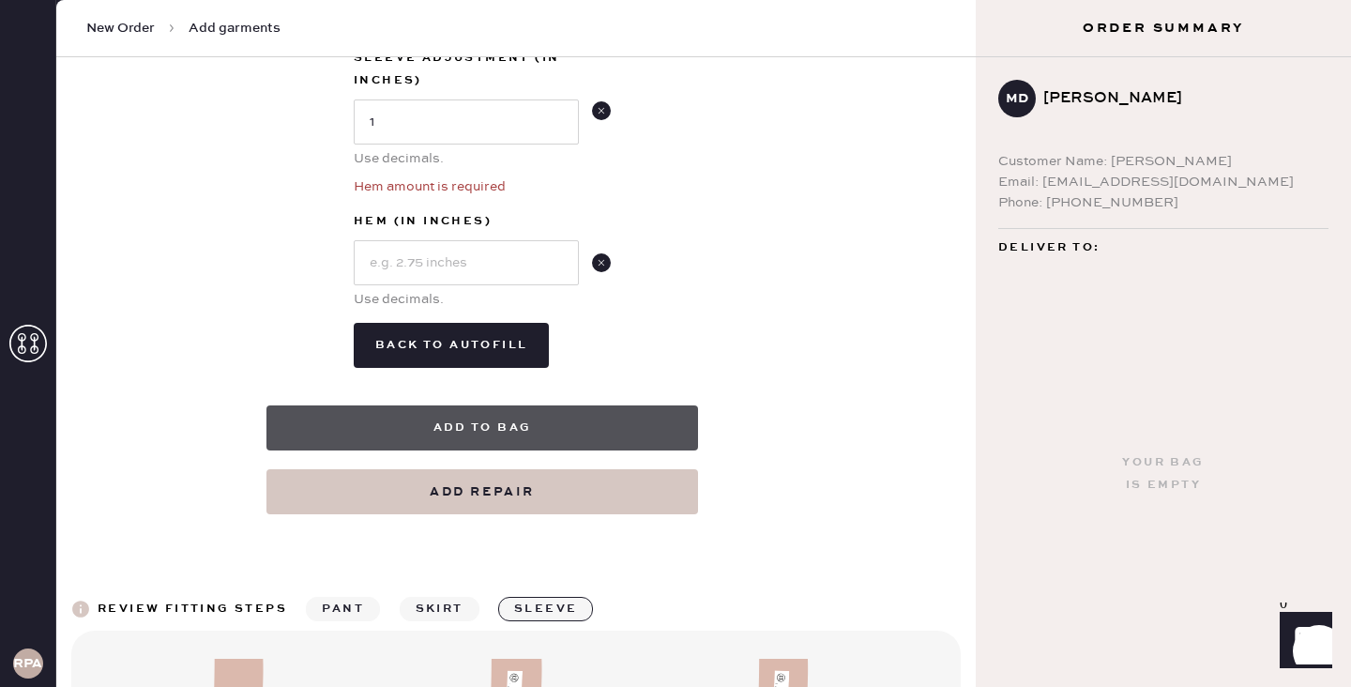
click at [556, 431] on button "Add to bag" at bounding box center [481, 427] width 431 height 45
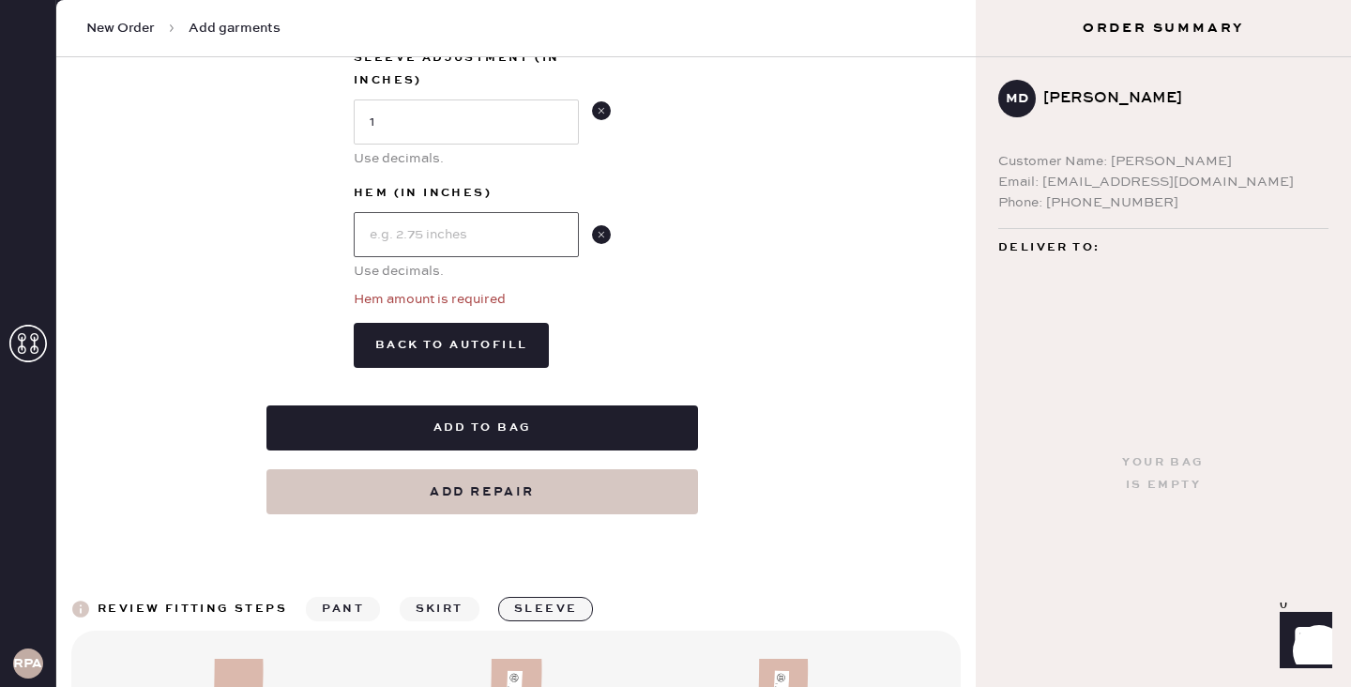
click at [497, 248] on input "text" at bounding box center [466, 234] width 225 height 45
type input "1"
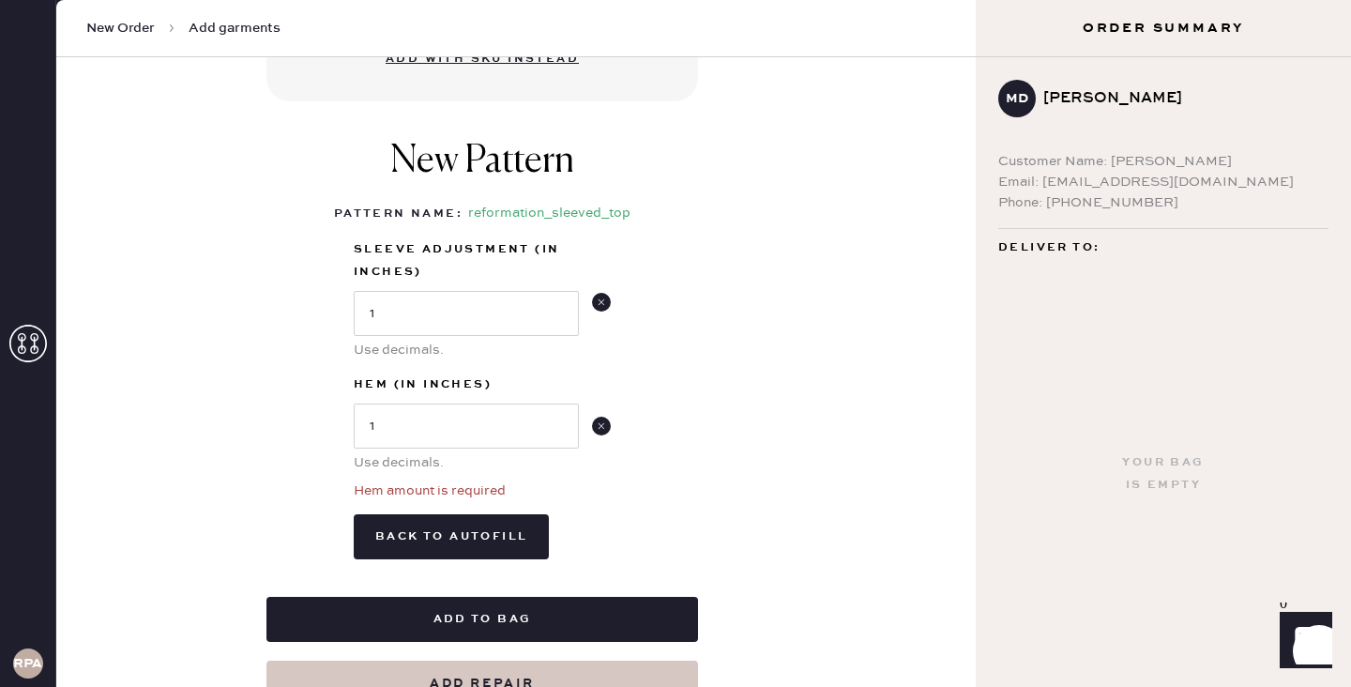
scroll to position [1211, 0]
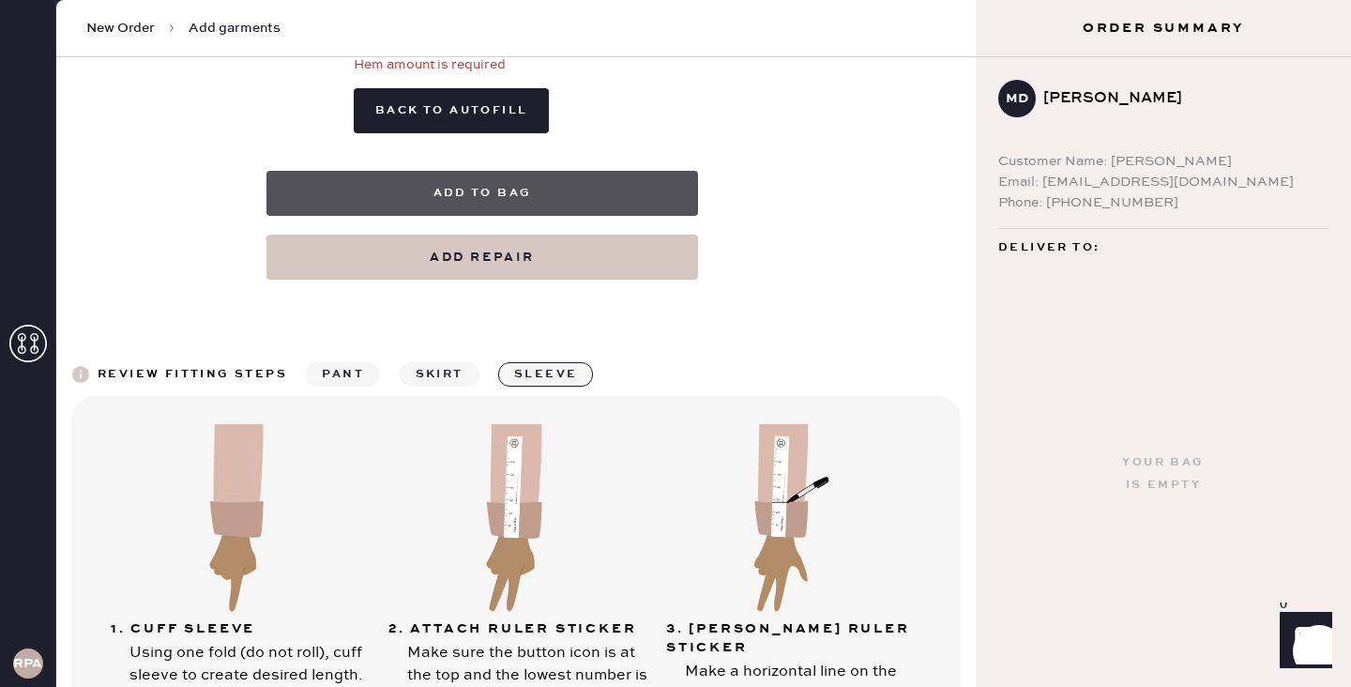
click at [573, 176] on button "Add to bag" at bounding box center [481, 193] width 431 height 45
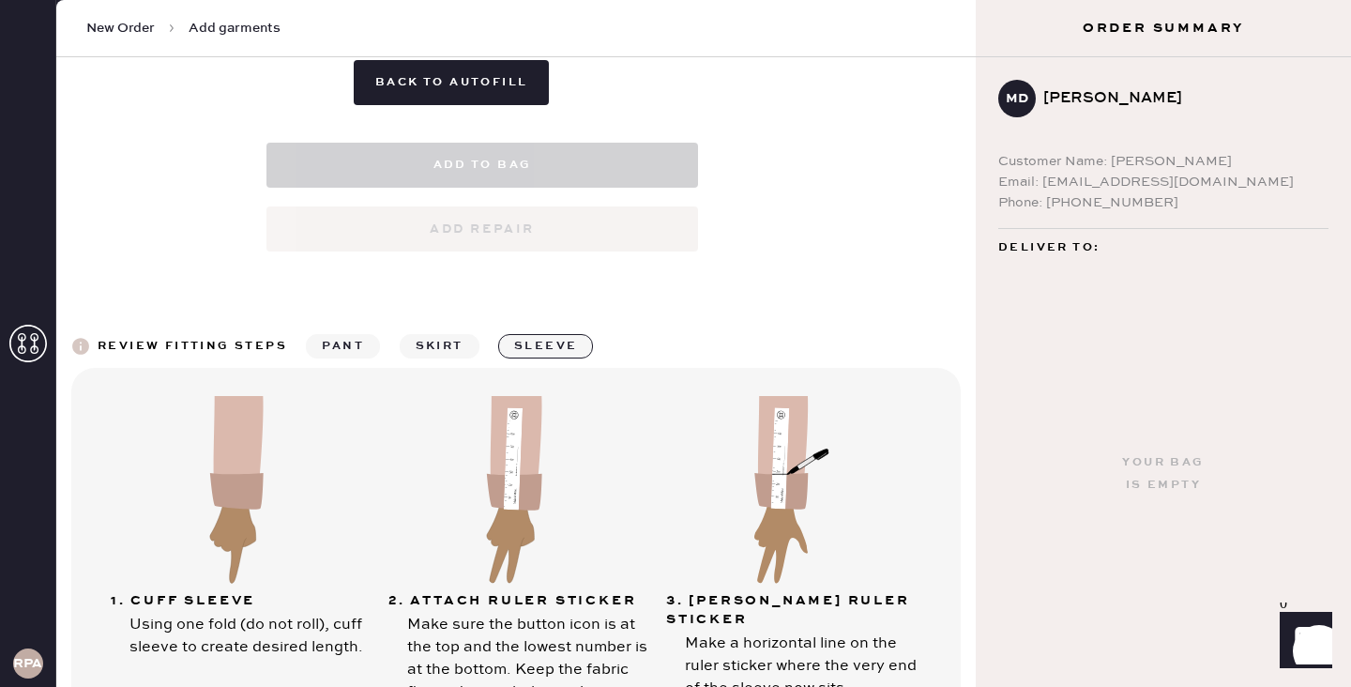
select select "14"
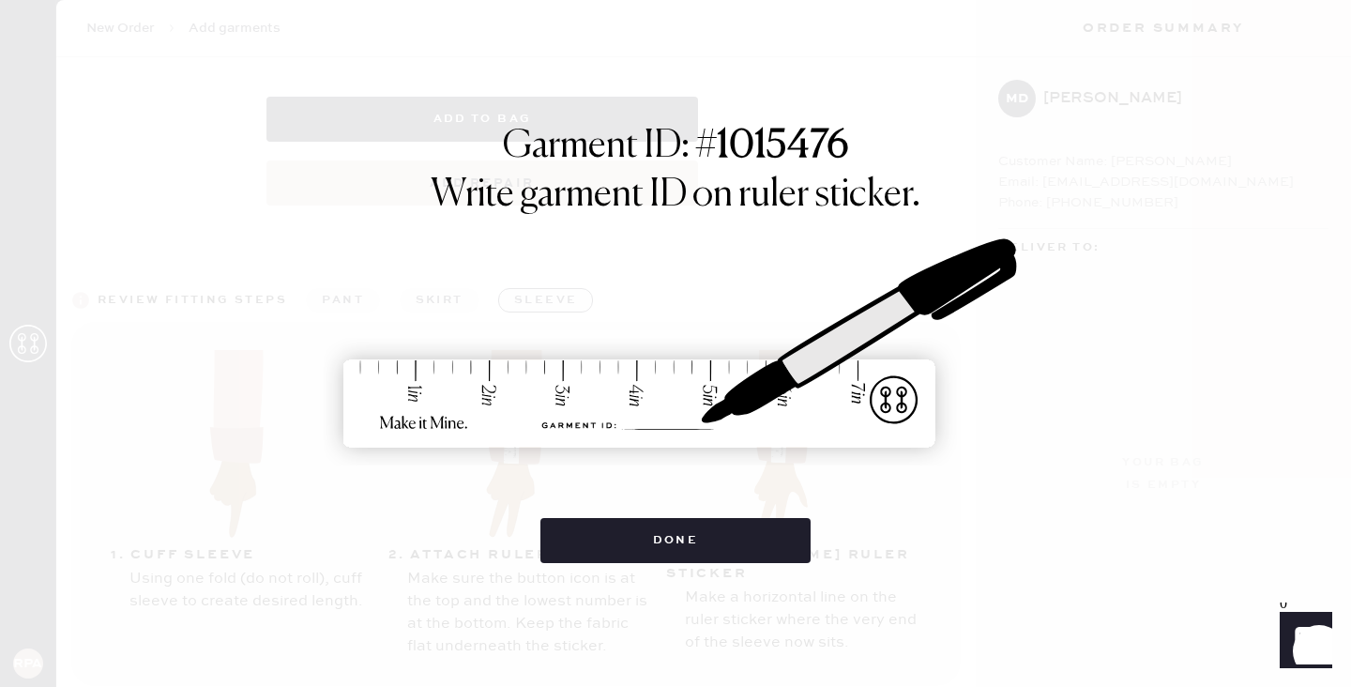
scroll to position [1307, 0]
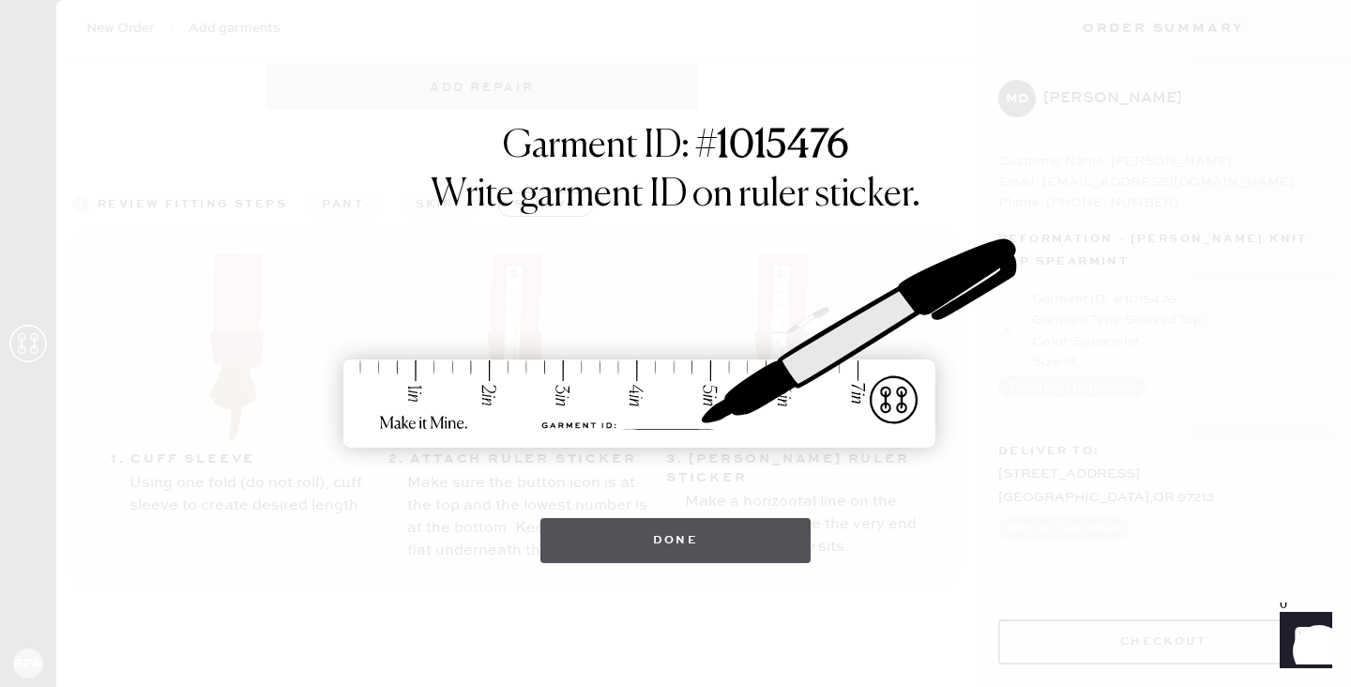
click at [709, 544] on button "Done" at bounding box center [675, 540] width 271 height 45
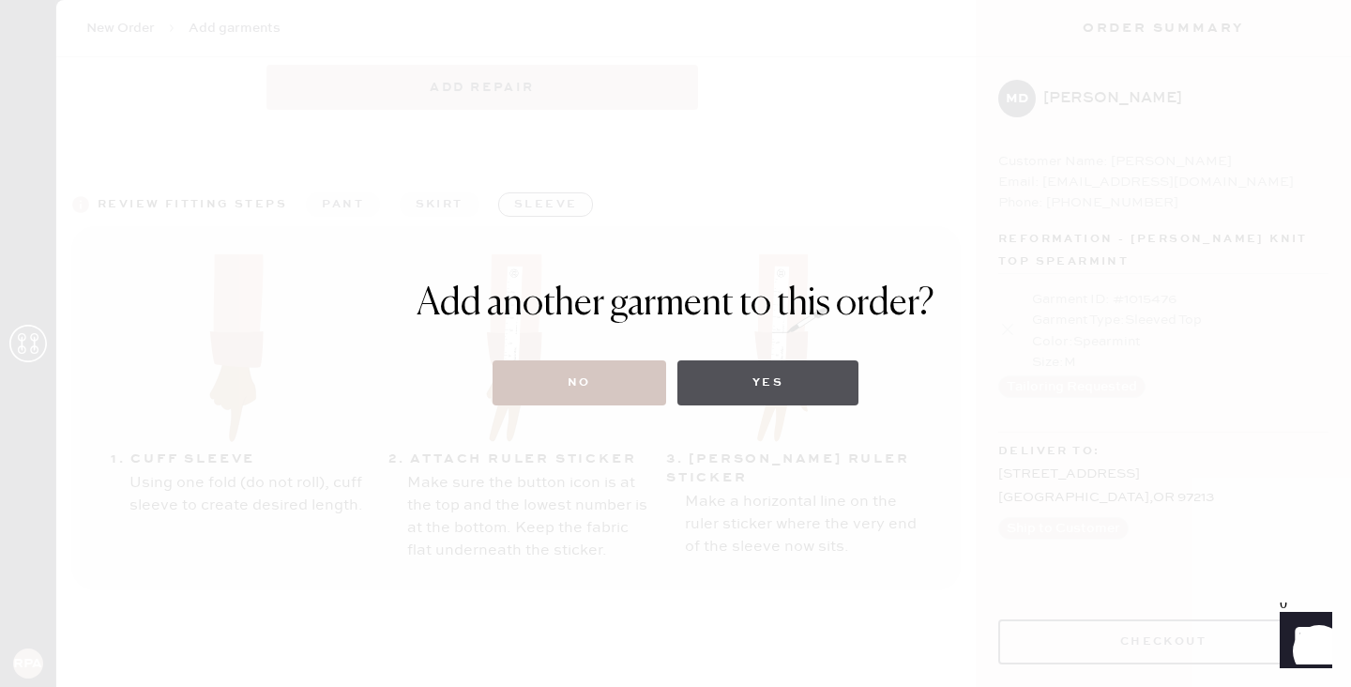
click at [743, 391] on button "Yes" at bounding box center [767, 382] width 181 height 45
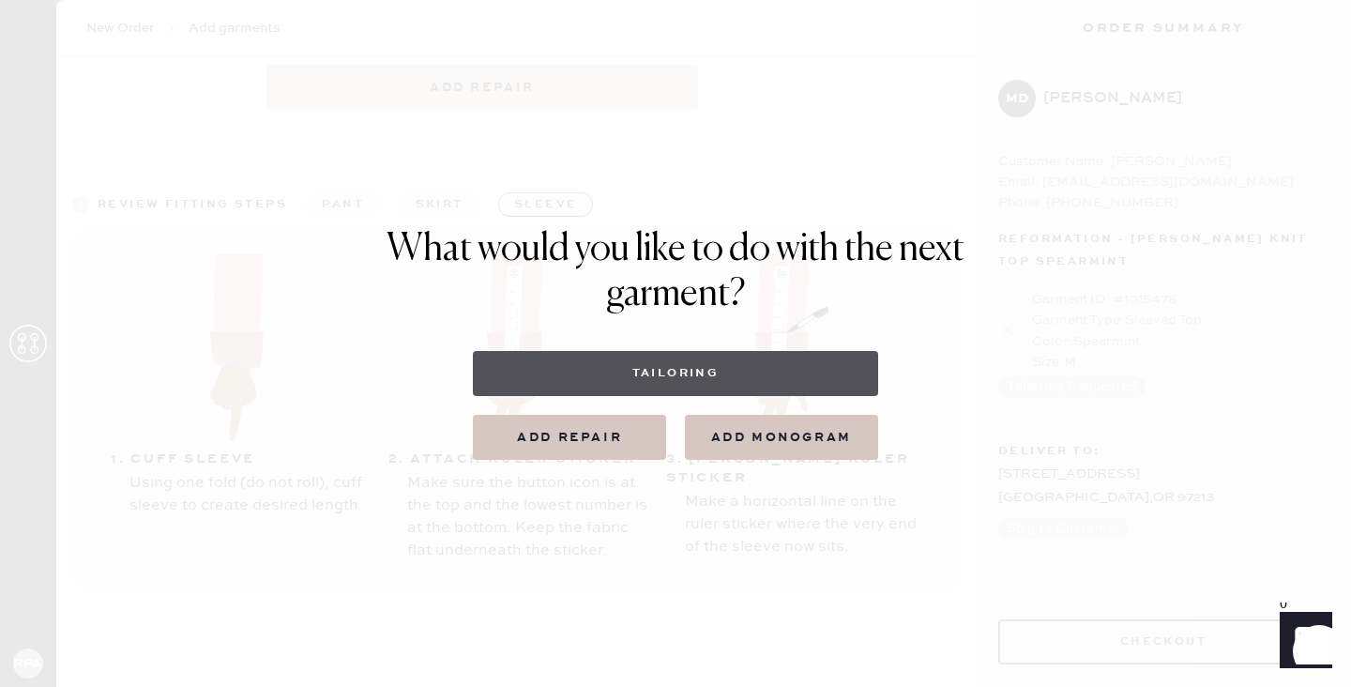
click at [636, 368] on button "Tailoring" at bounding box center [675, 373] width 404 height 45
select select
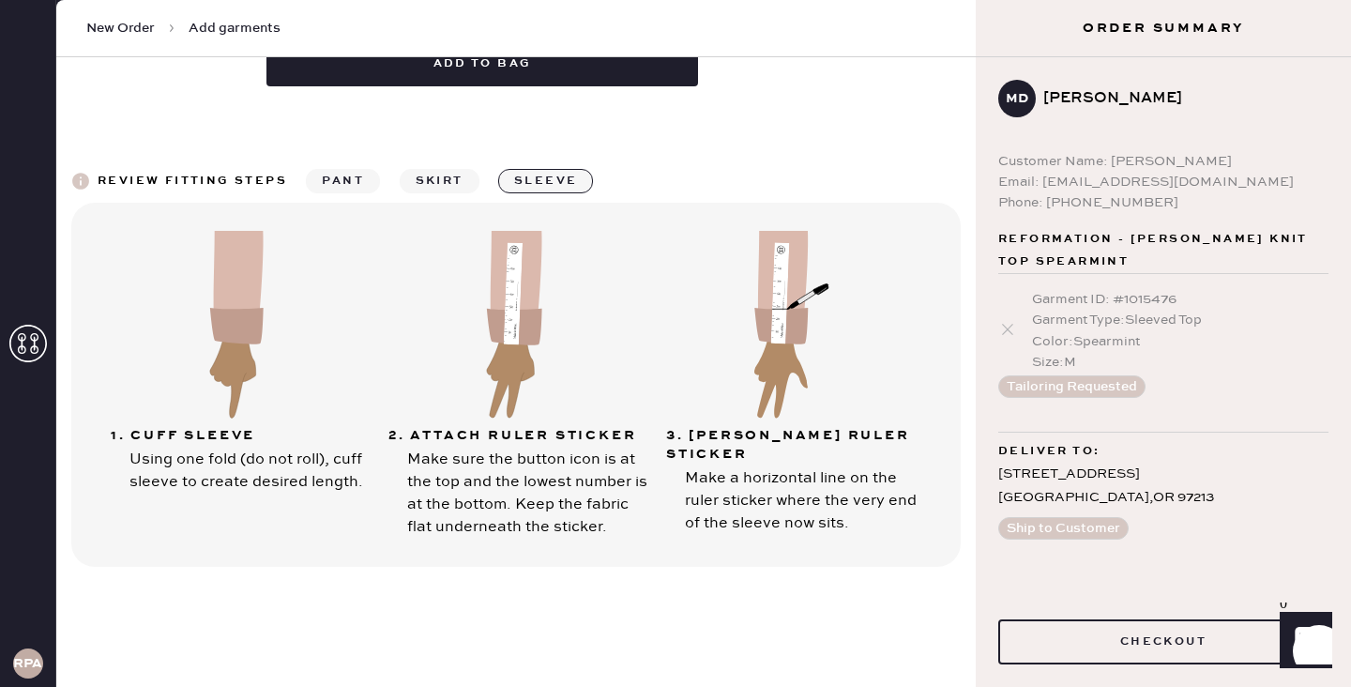
scroll to position [0, 0]
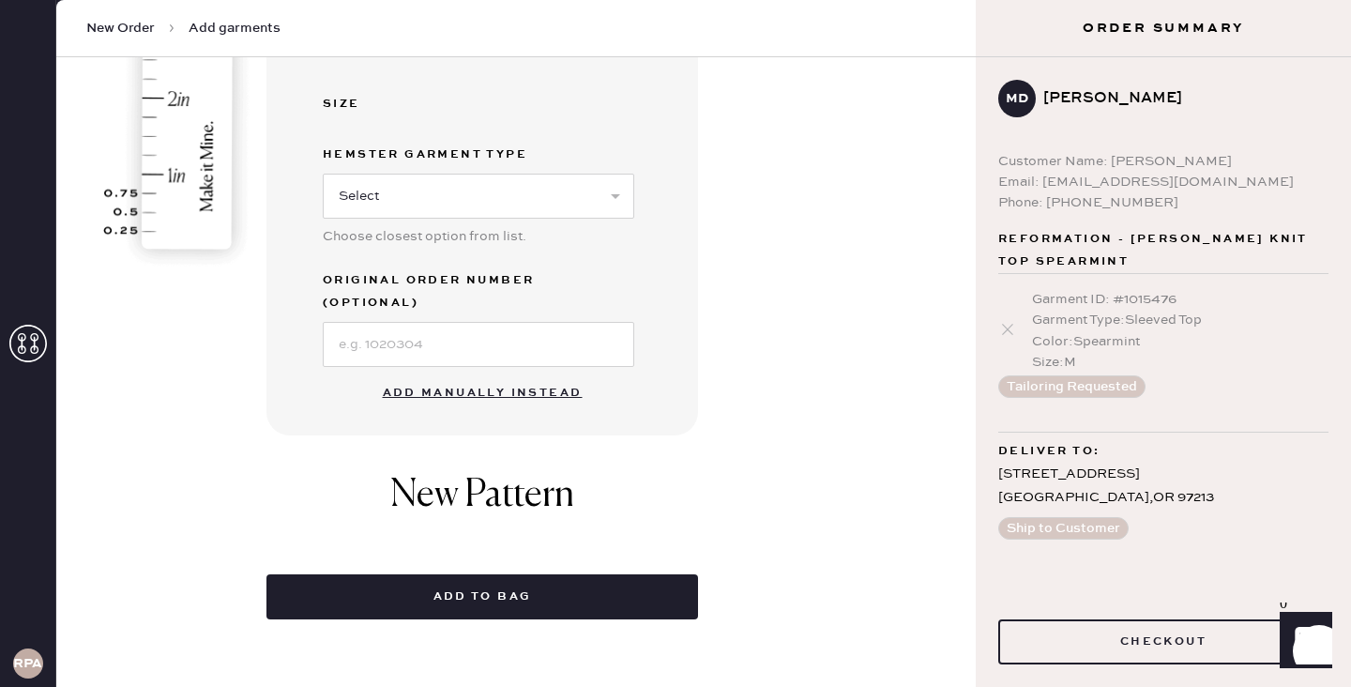
click at [485, 374] on button "Add manually instead" at bounding box center [482, 393] width 222 height 38
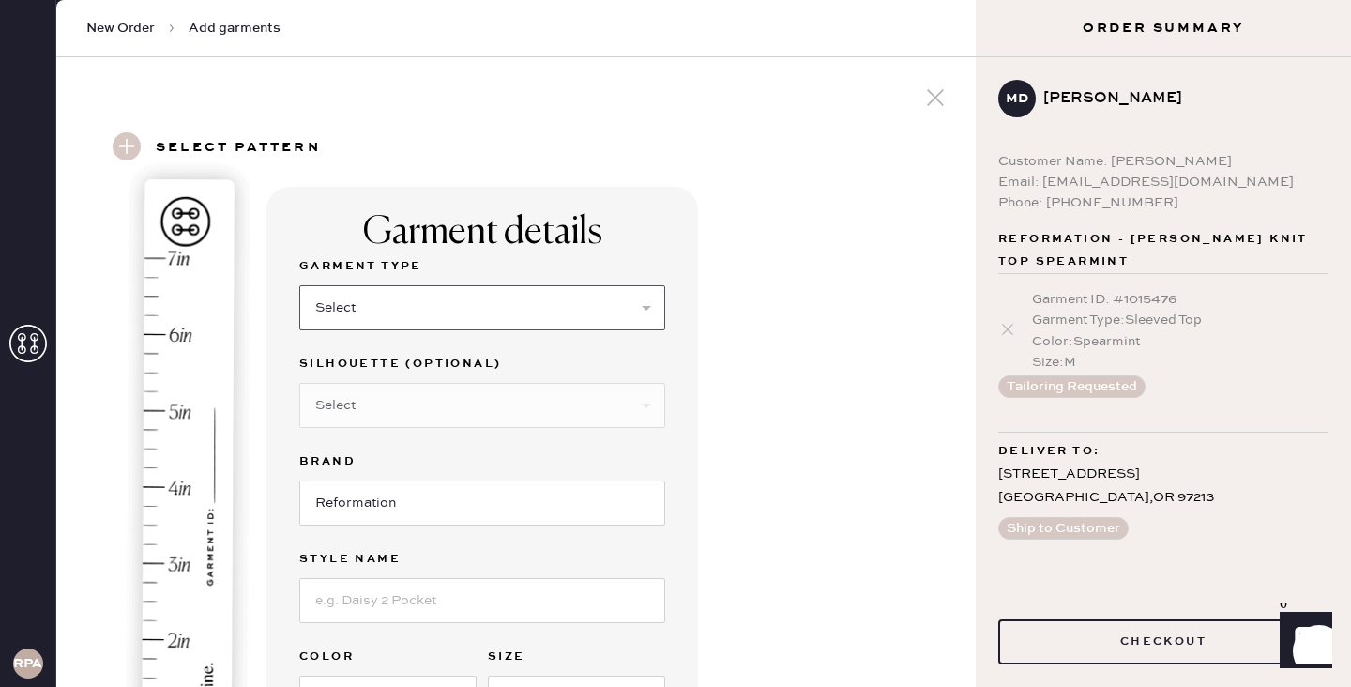
click at [461, 302] on select "Select Basic Skirt Jeans Leggings Pants Shorts Basic Sleeved Dress Basic Sleeve…" at bounding box center [482, 307] width 366 height 45
select select "14"
click at [299, 285] on select "Select Basic Skirt Jeans Leggings Pants Shorts Basic Sleeved Dress Basic Sleeve…" at bounding box center [482, 307] width 366 height 45
click at [453, 606] on input at bounding box center [482, 600] width 366 height 45
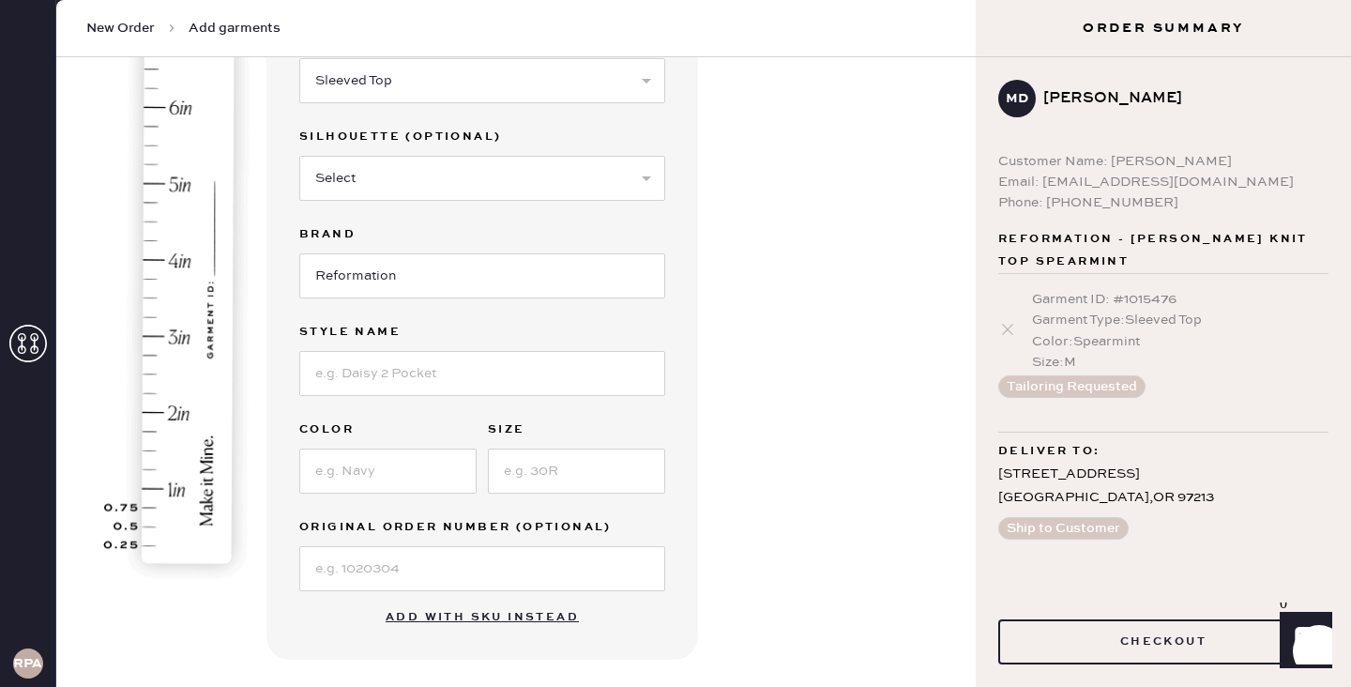
scroll to position [241, 0]
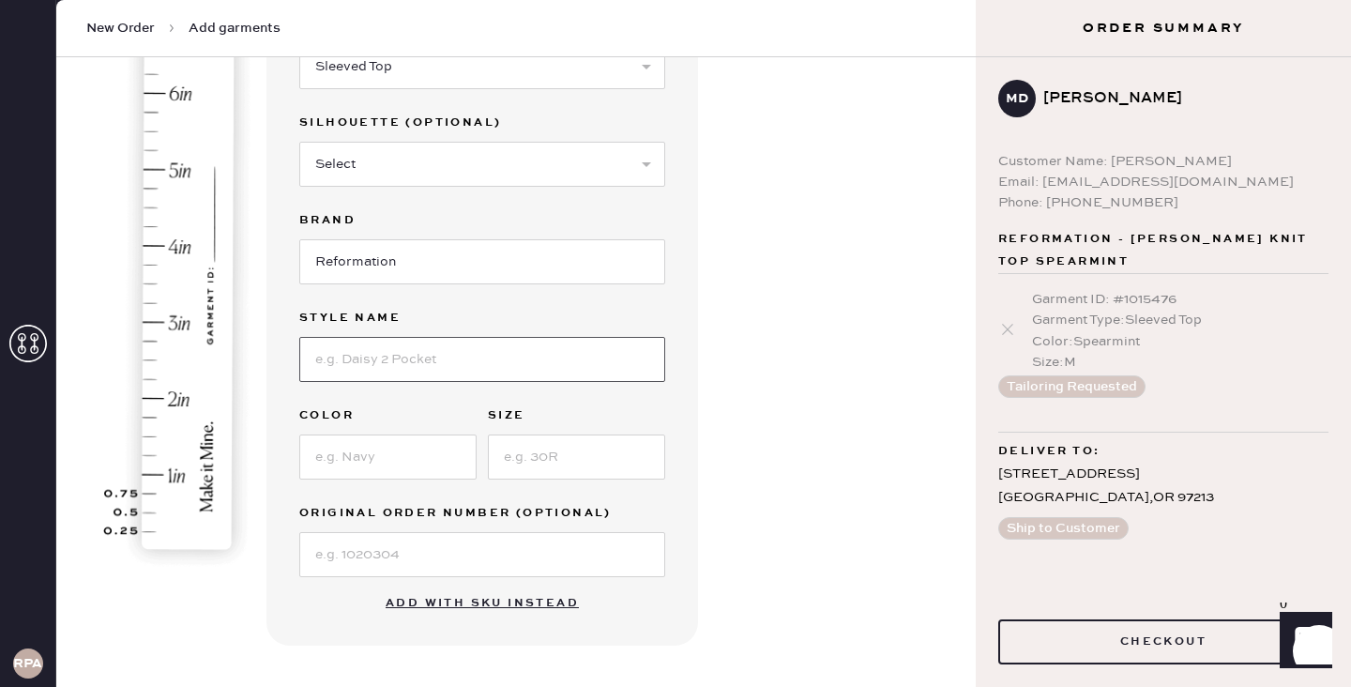
click at [478, 340] on input at bounding box center [482, 359] width 366 height 45
type input "[PERSON_NAME] Knit Top"
click at [369, 447] on input at bounding box center [387, 456] width 177 height 45
type input "Navy"
type input "M"
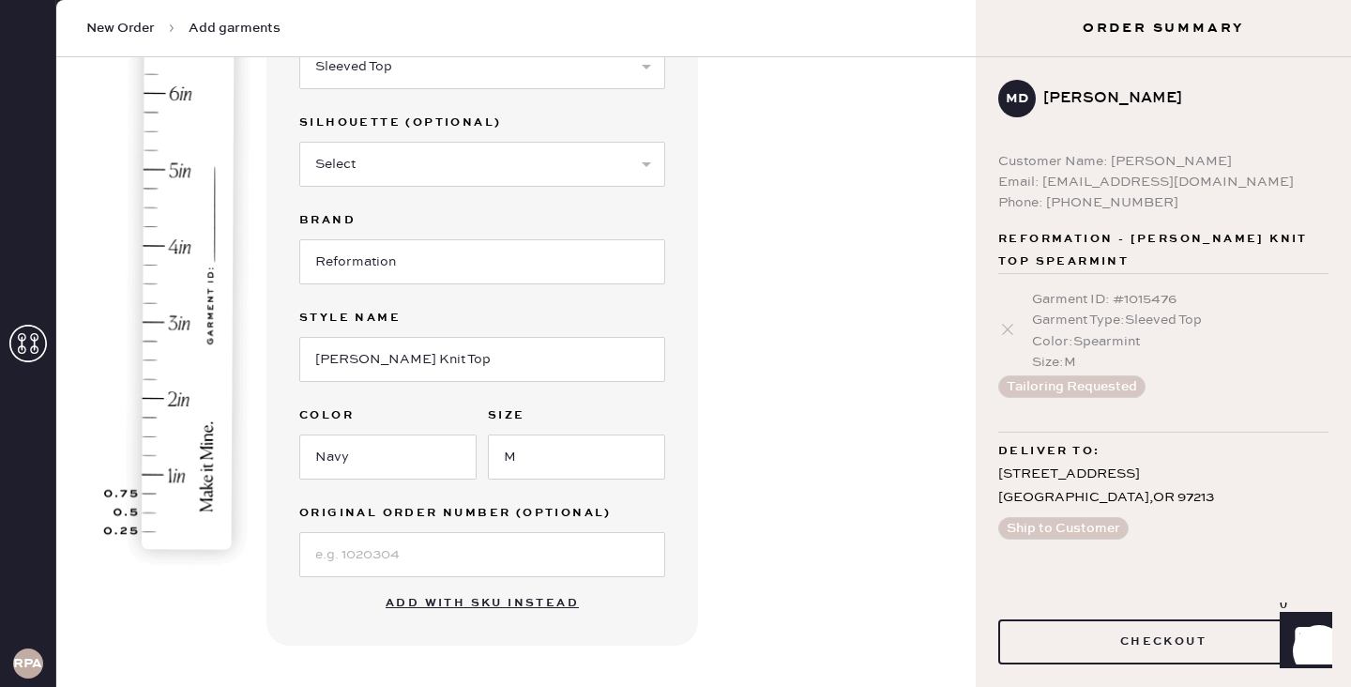
click at [805, 385] on div "Garment details Garment Type Select Basic Skirt Jeans Leggings Pants Shorts Bas…" at bounding box center [613, 516] width 694 height 1140
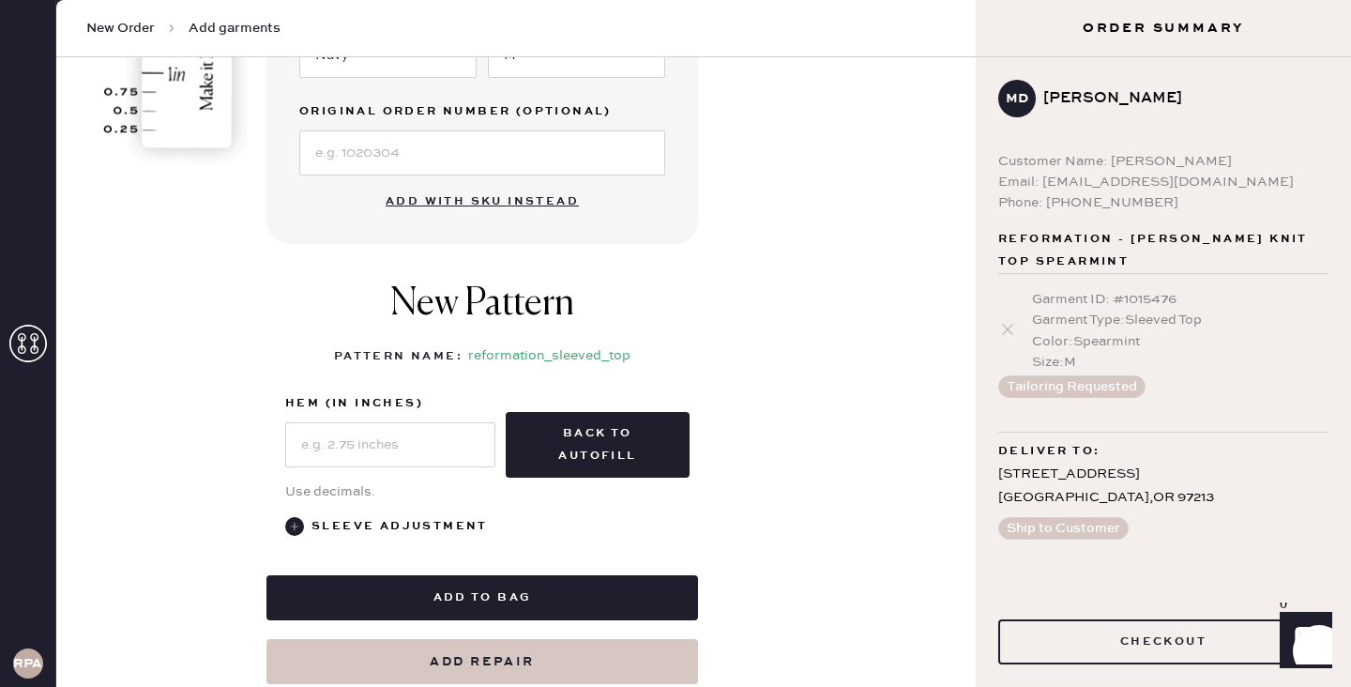
scroll to position [830, 0]
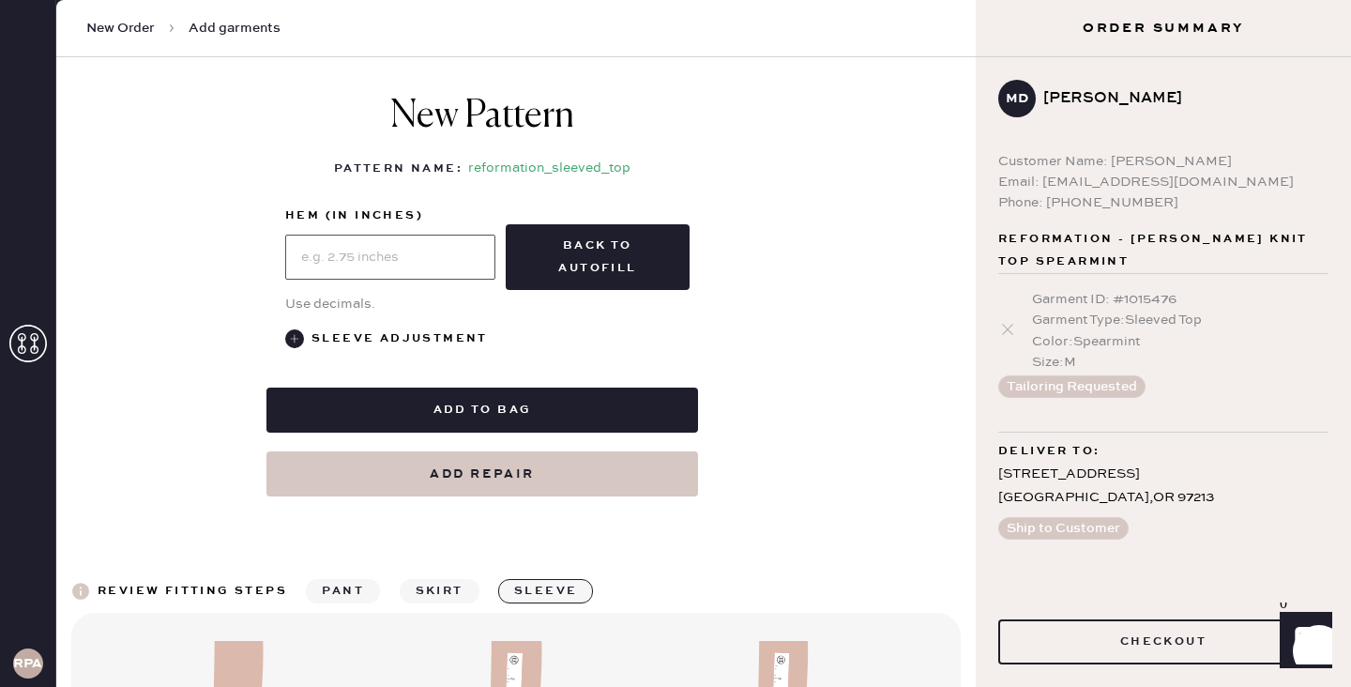
click at [349, 256] on input "text" at bounding box center [390, 256] width 210 height 45
type input "1"
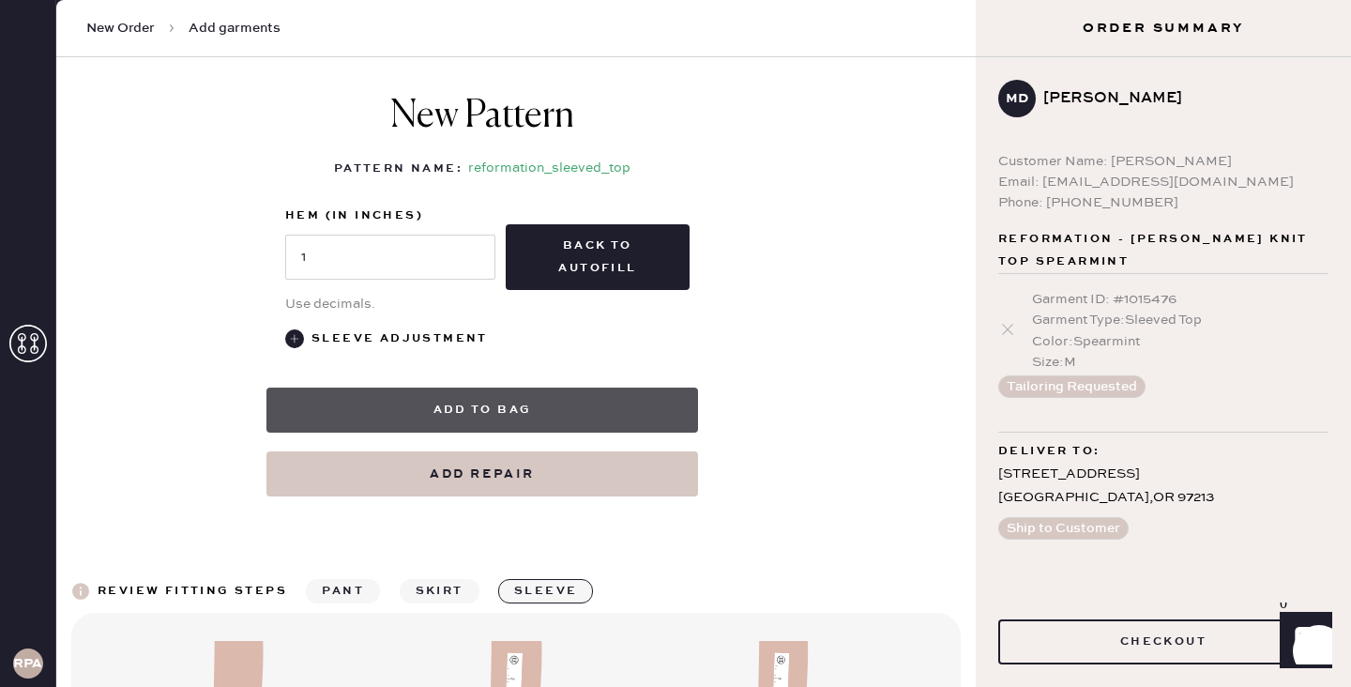
click at [599, 418] on button "Add to bag" at bounding box center [481, 409] width 431 height 45
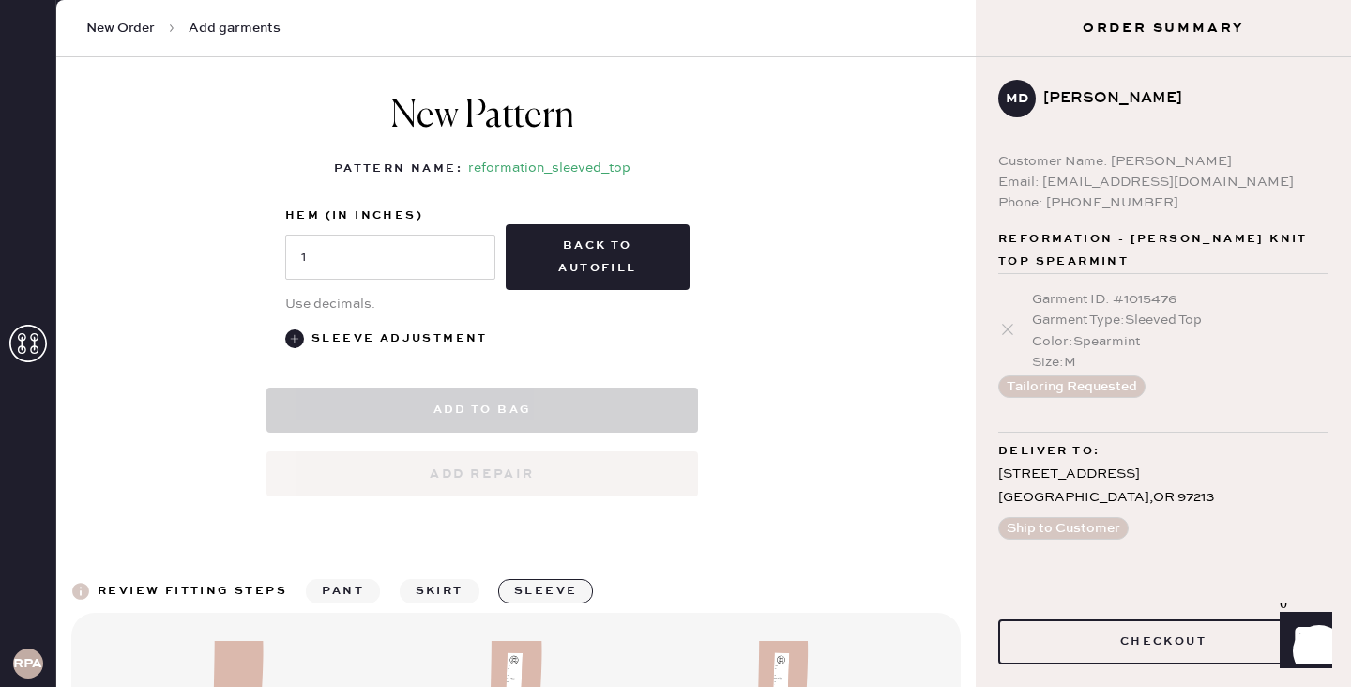
scroll to position [898, 0]
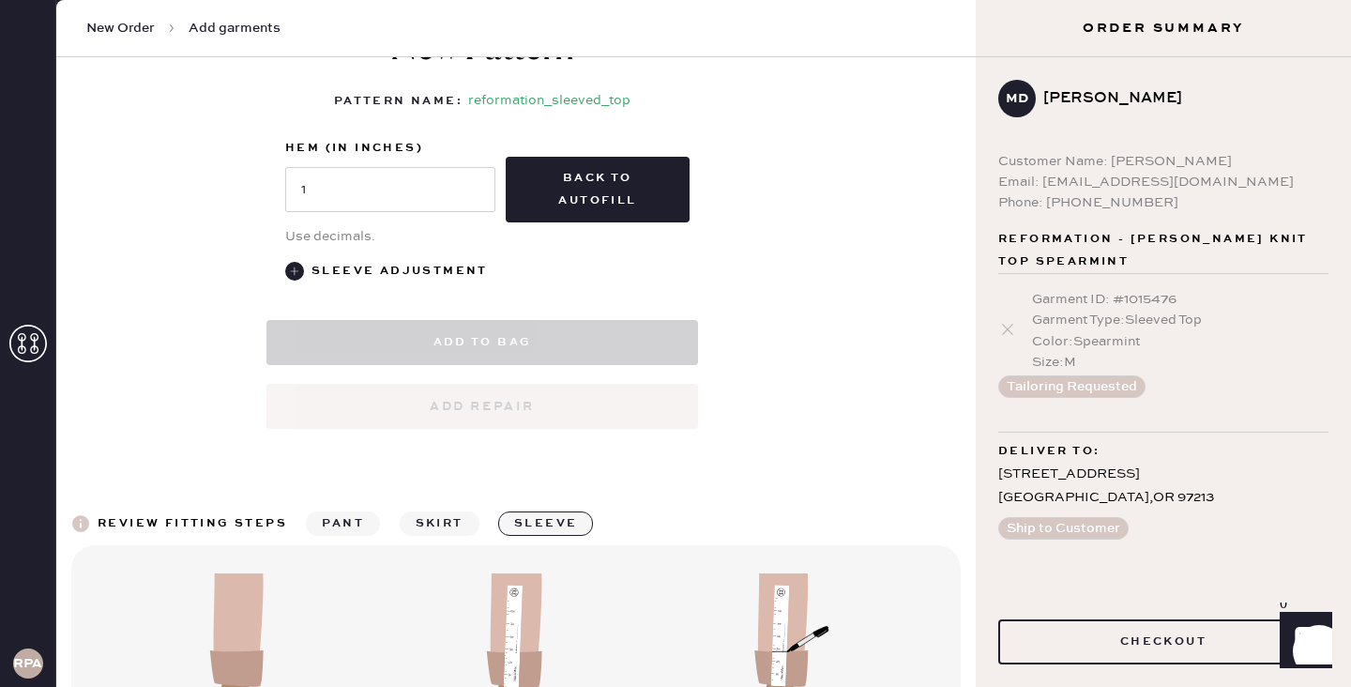
select select "14"
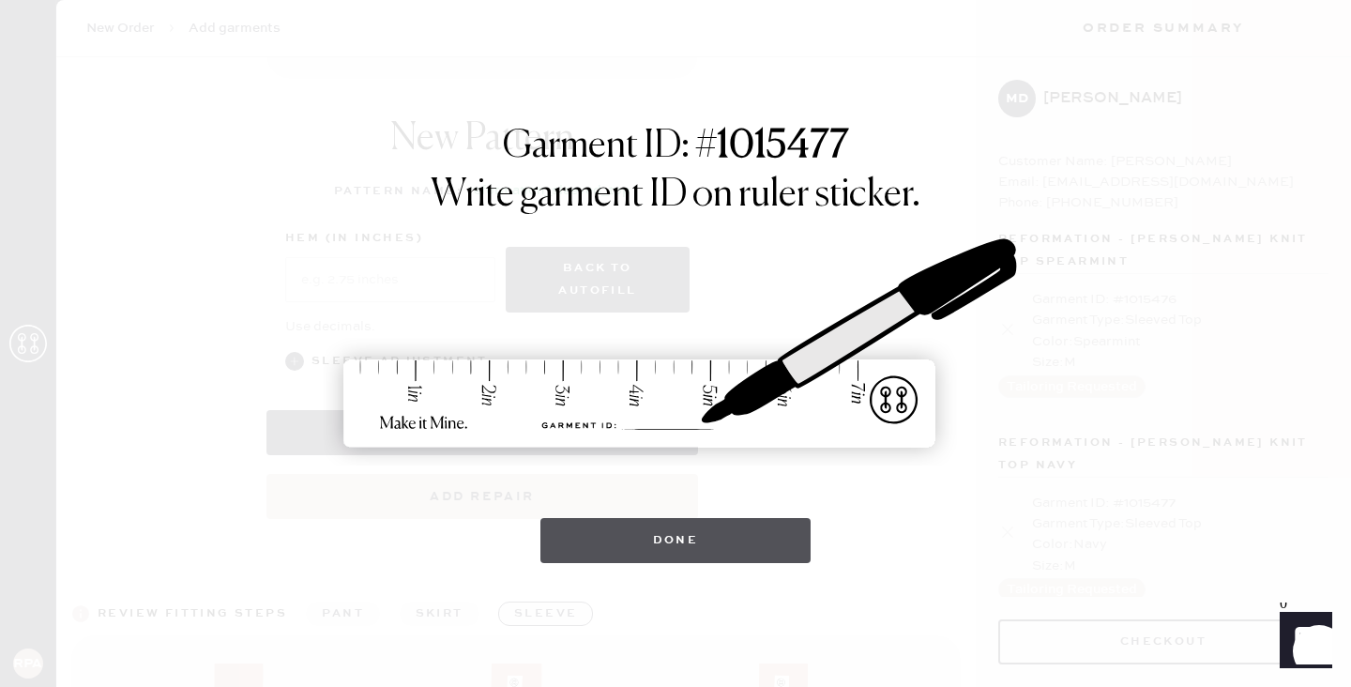
click at [689, 526] on button "Done" at bounding box center [675, 540] width 271 height 45
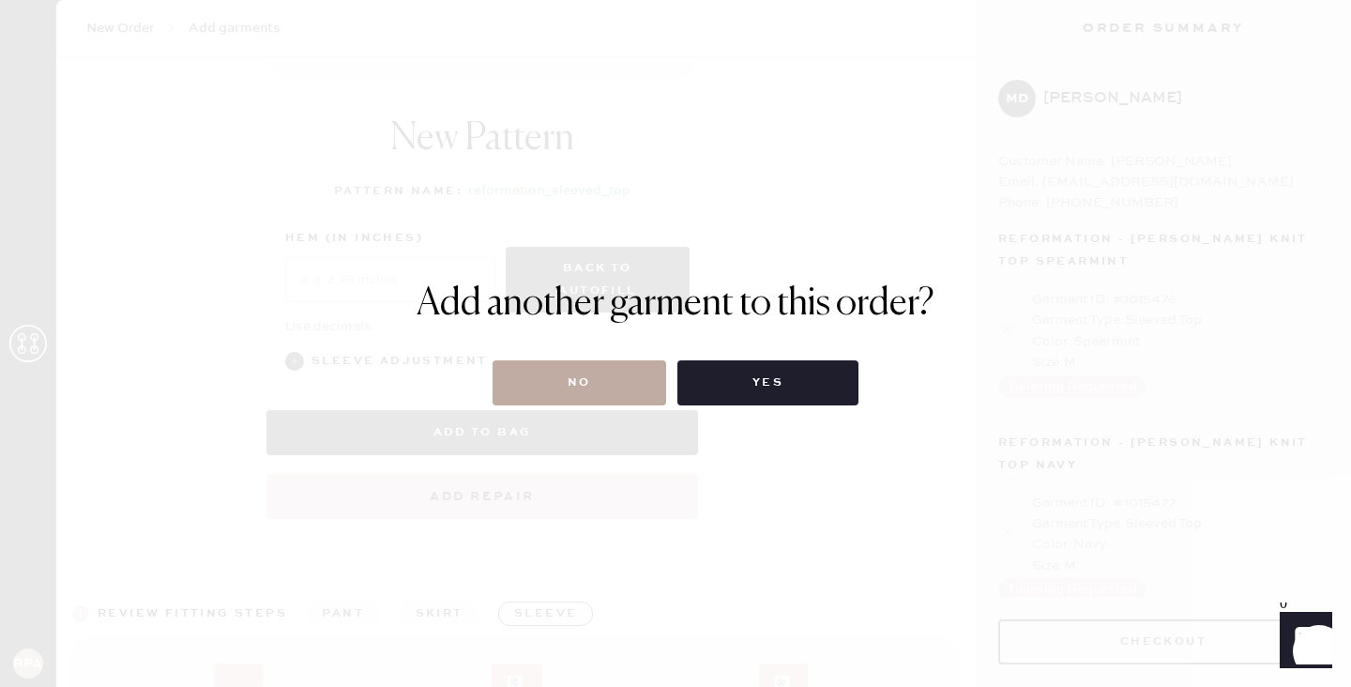
click at [606, 365] on button "No" at bounding box center [579, 382] width 174 height 45
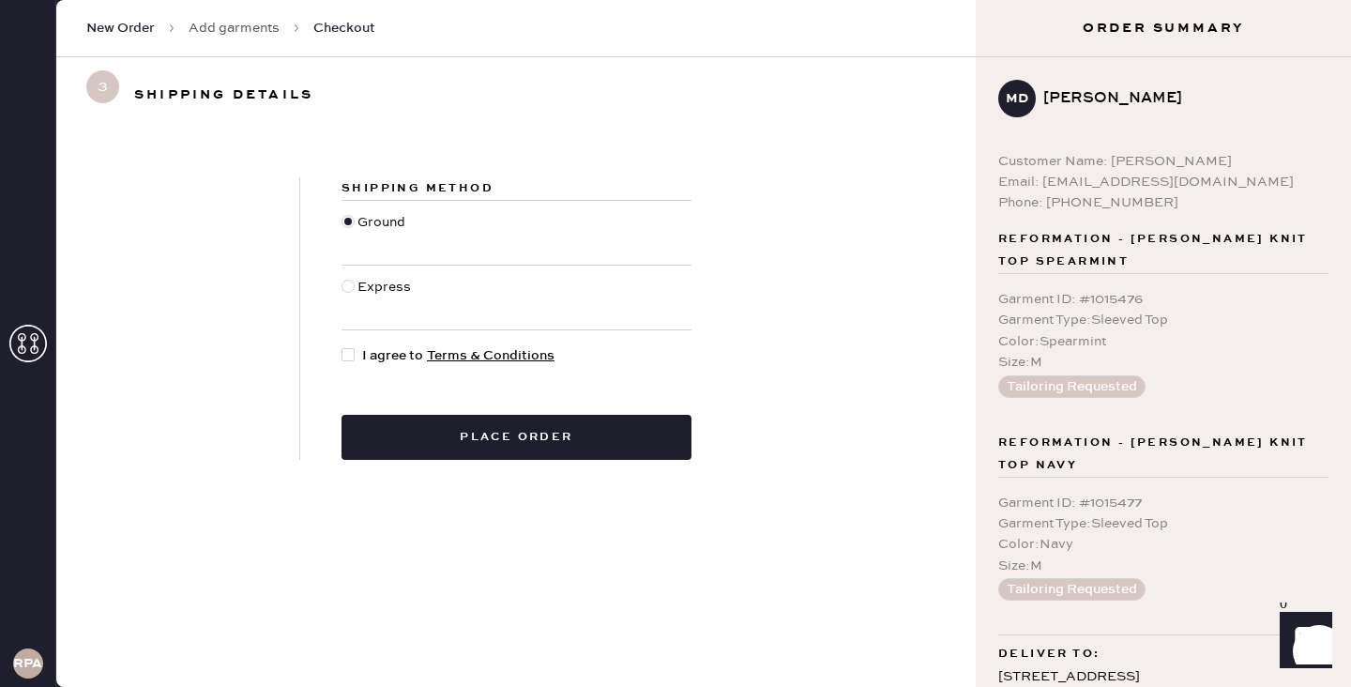
click at [349, 270] on div "Express" at bounding box center [516, 297] width 350 height 64
click at [352, 293] on div at bounding box center [349, 297] width 16 height 41
click at [342, 278] on input "Express" at bounding box center [341, 277] width 1 height 1
radio input "true"
click at [350, 348] on div at bounding box center [347, 354] width 13 height 13
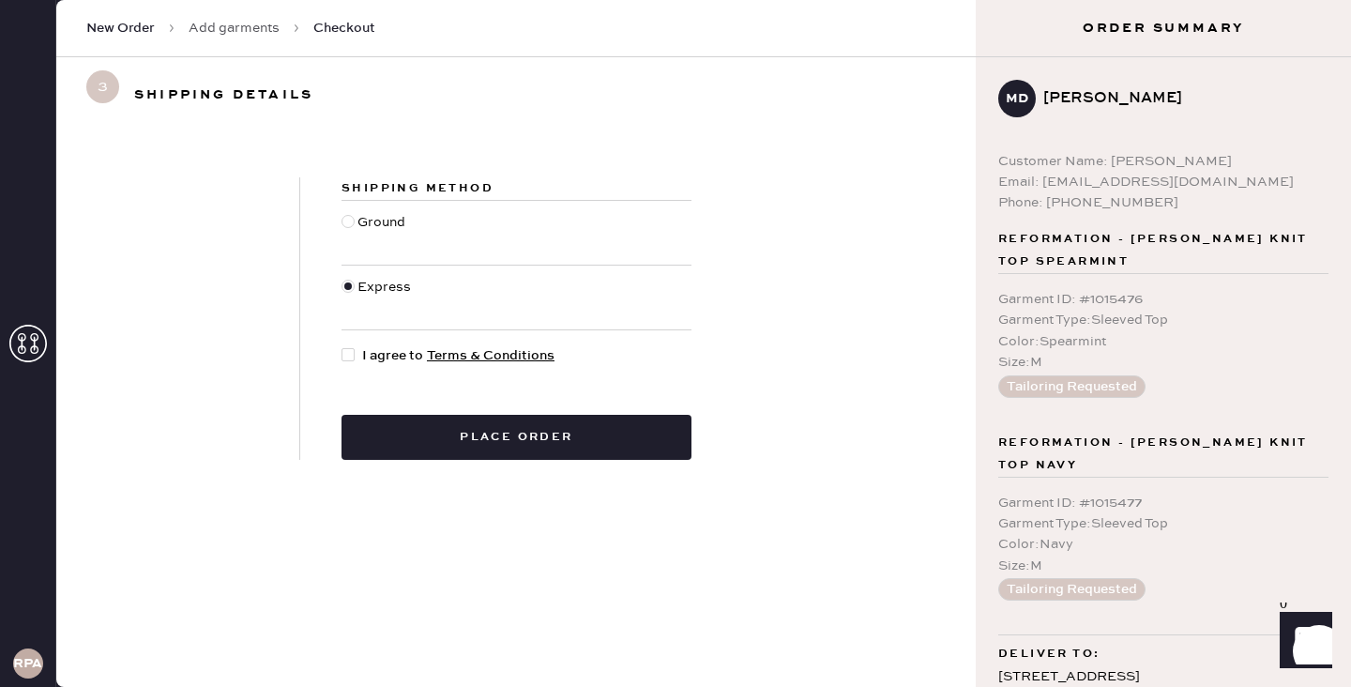
click at [342, 346] on input "I agree to Terms & Conditions" at bounding box center [341, 345] width 1 height 1
checkbox input "true"
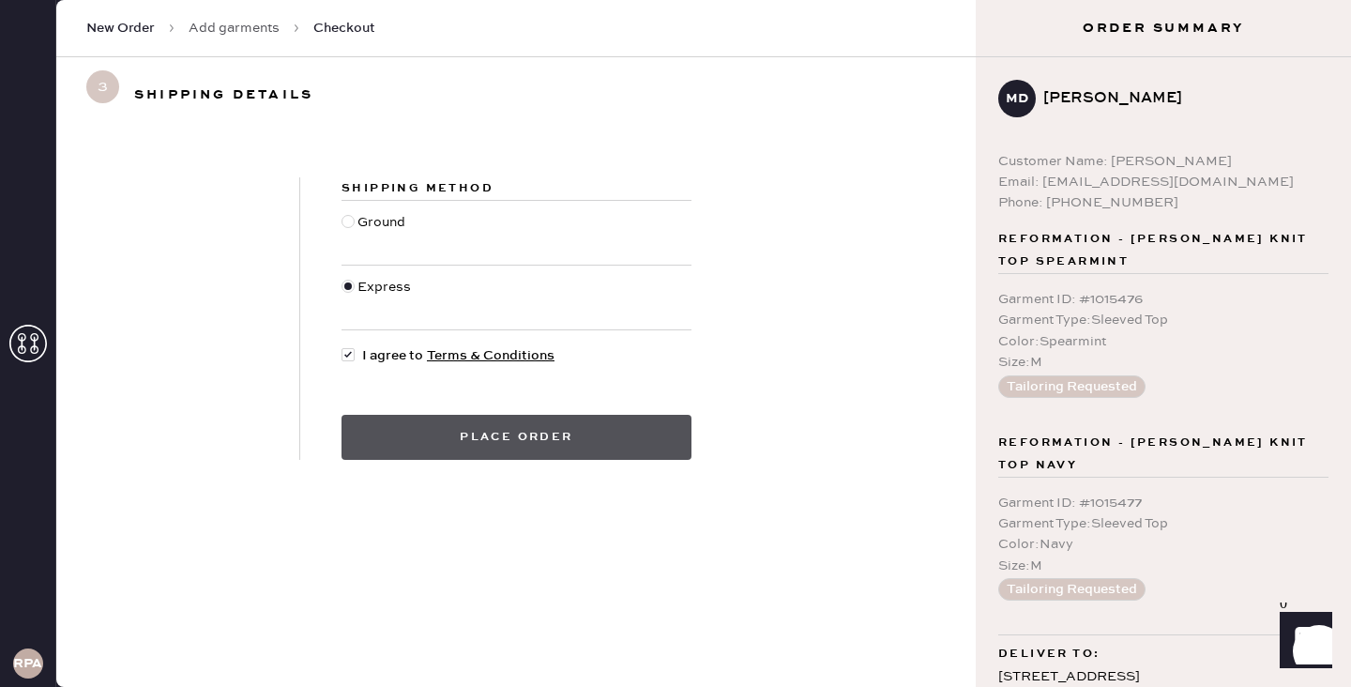
click at [551, 437] on button "Place order" at bounding box center [516, 437] width 350 height 45
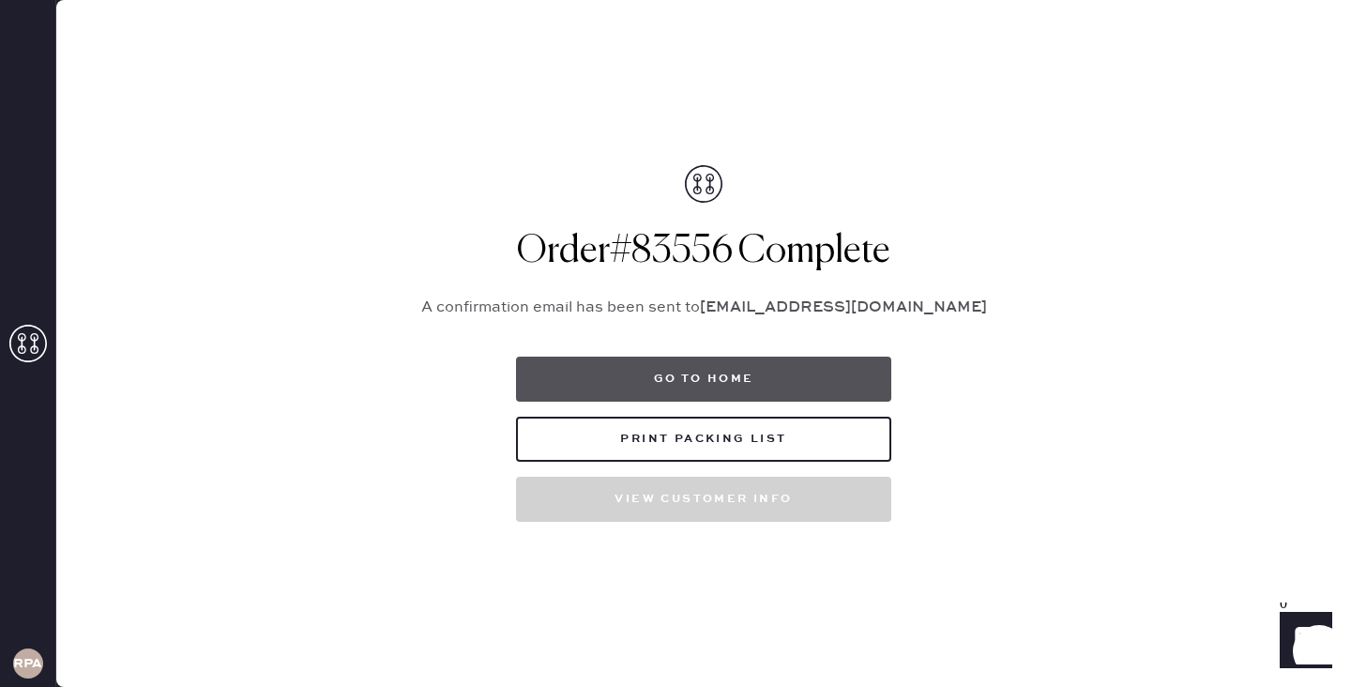
click at [775, 366] on button "Go to home" at bounding box center [703, 378] width 375 height 45
